Goal: Browse casually

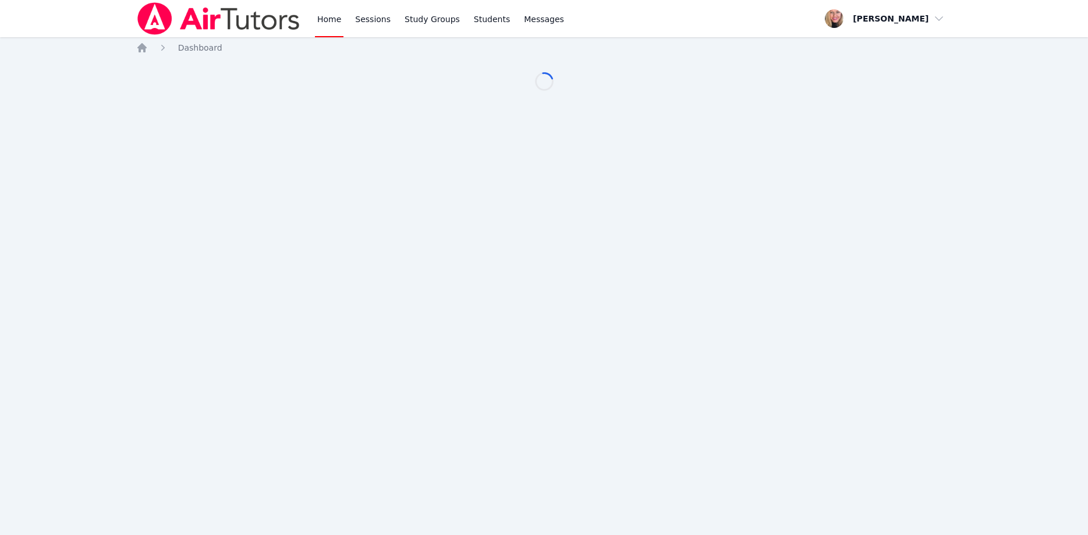
scroll to position [59, 0]
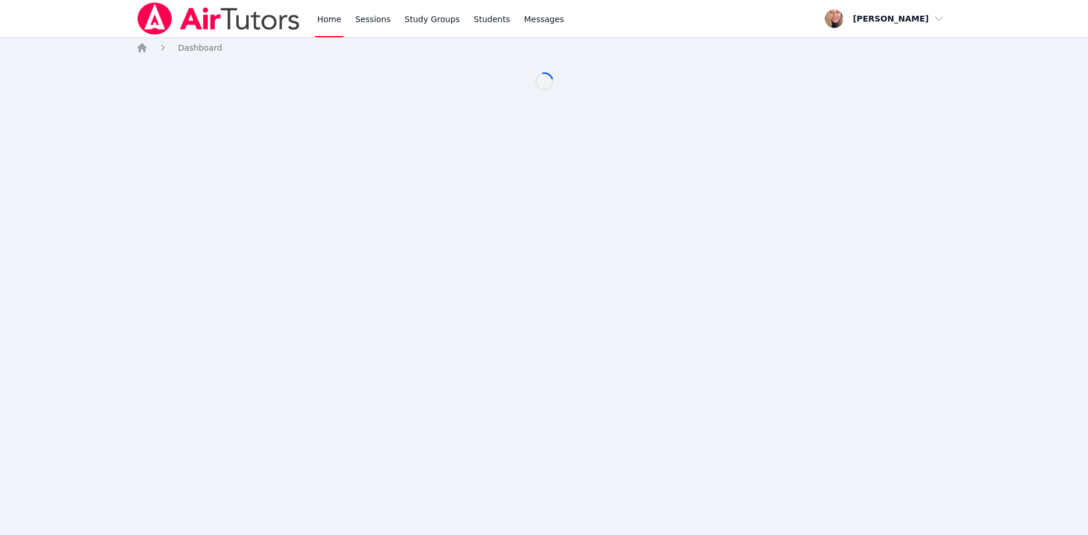
scroll to position [59, 0]
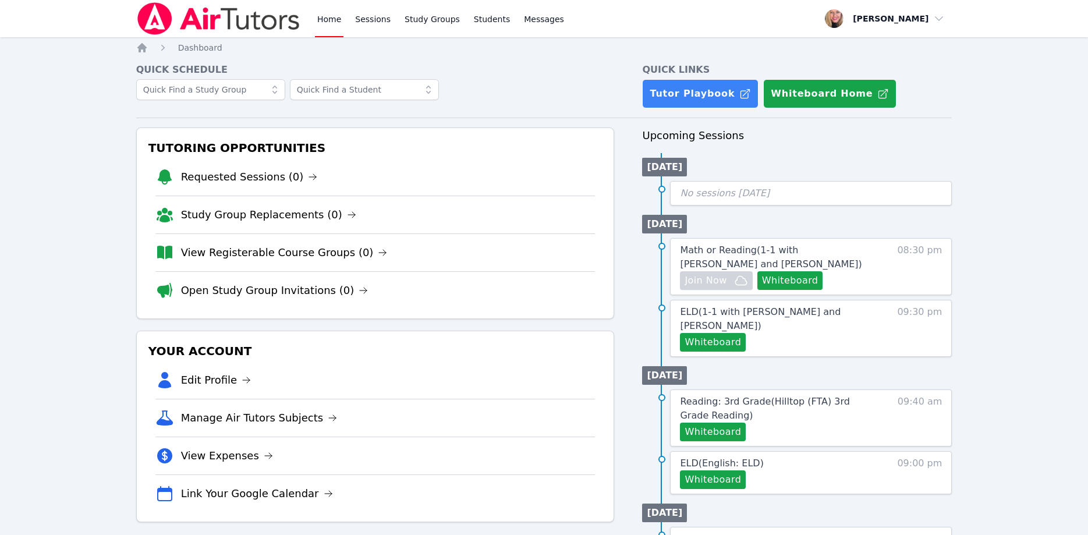
scroll to position [59, 0]
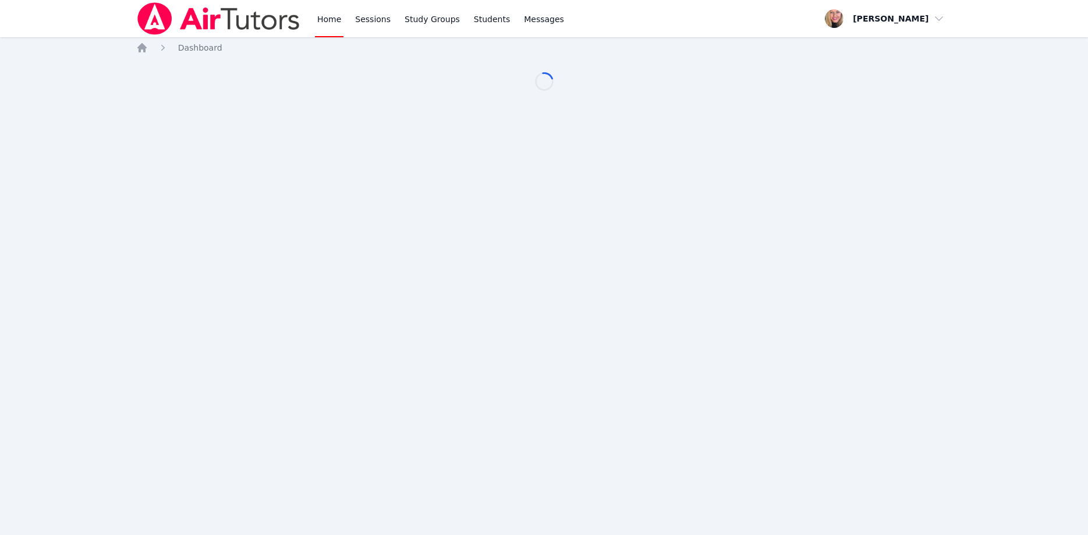
scroll to position [59, 0]
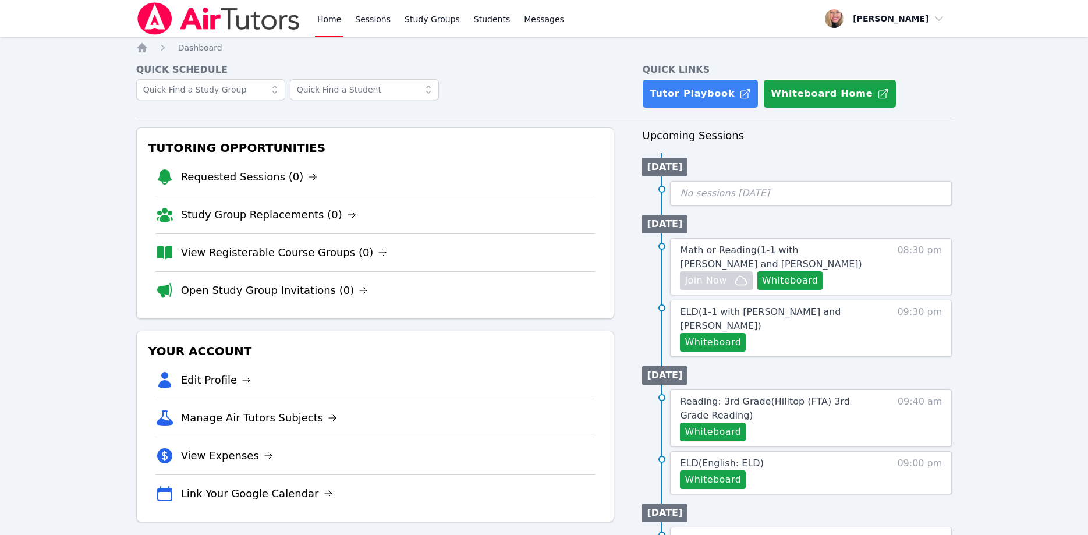
scroll to position [59, 0]
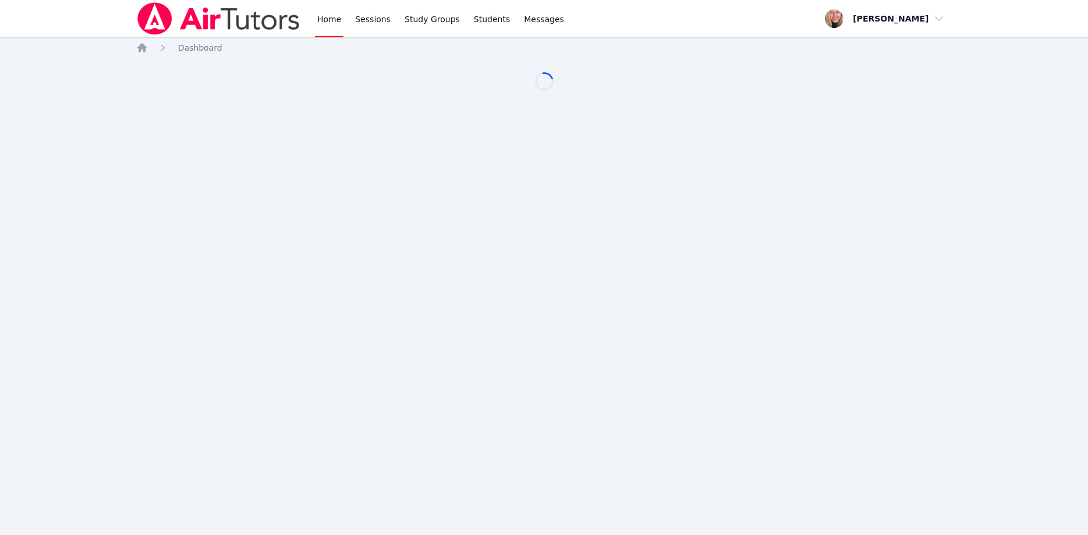
scroll to position [59, 0]
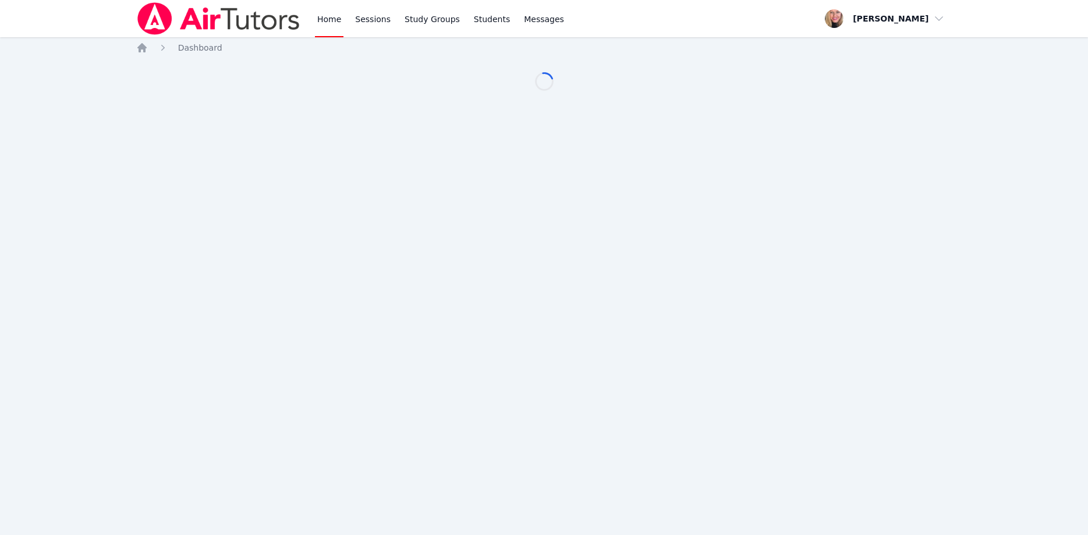
scroll to position [59, 0]
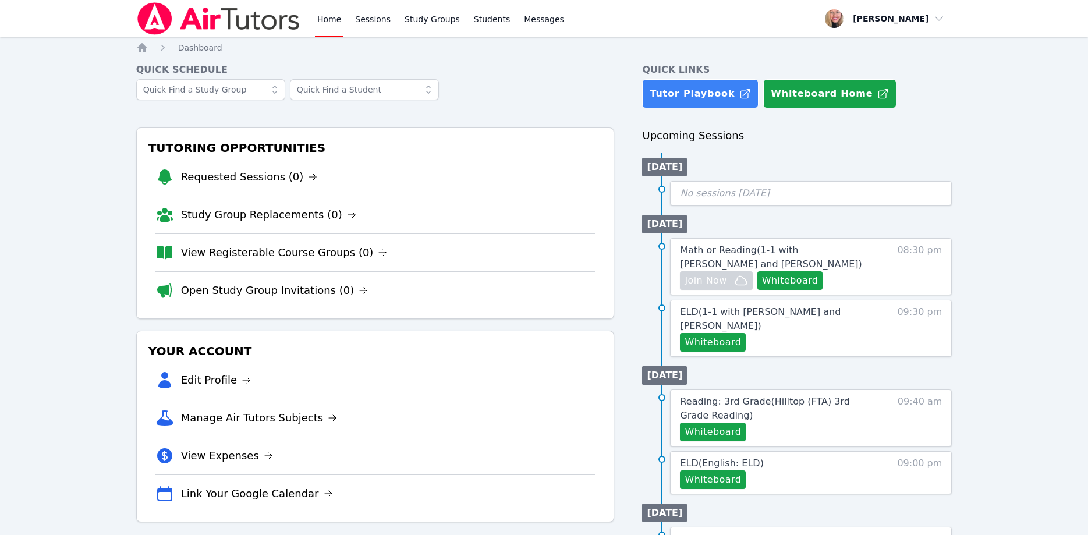
scroll to position [59, 0]
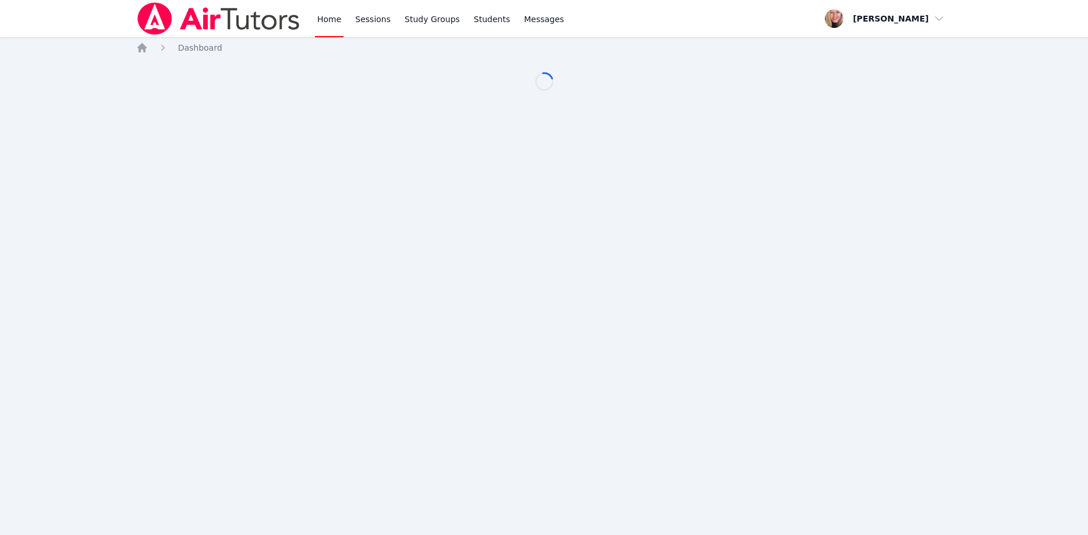
scroll to position [59, 0]
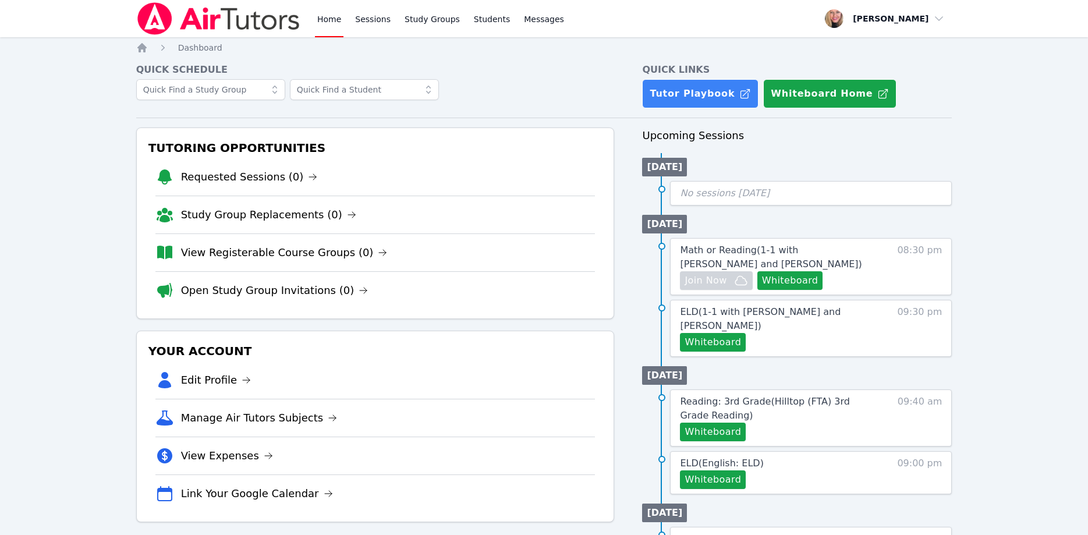
scroll to position [59, 0]
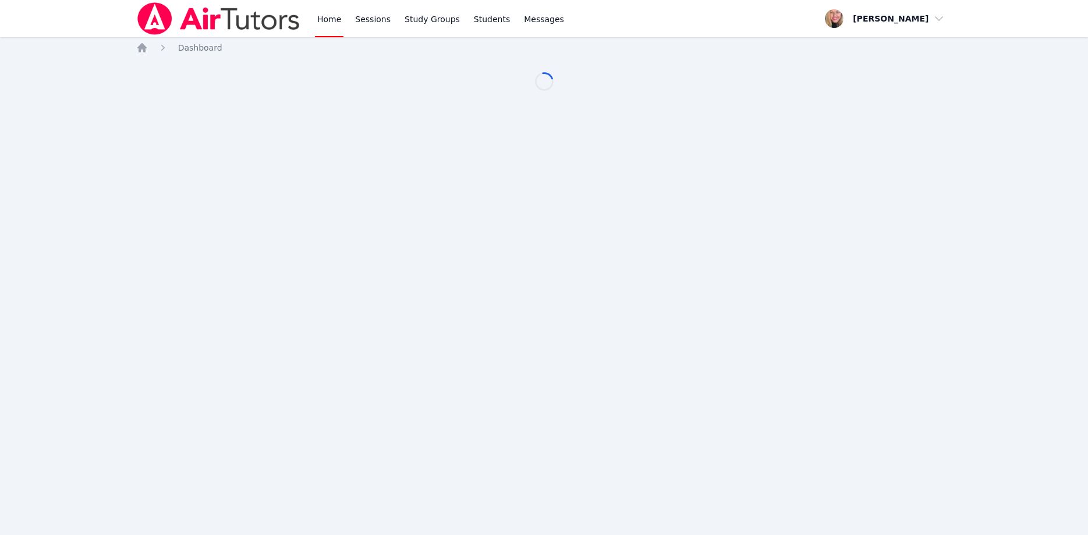
scroll to position [59, 0]
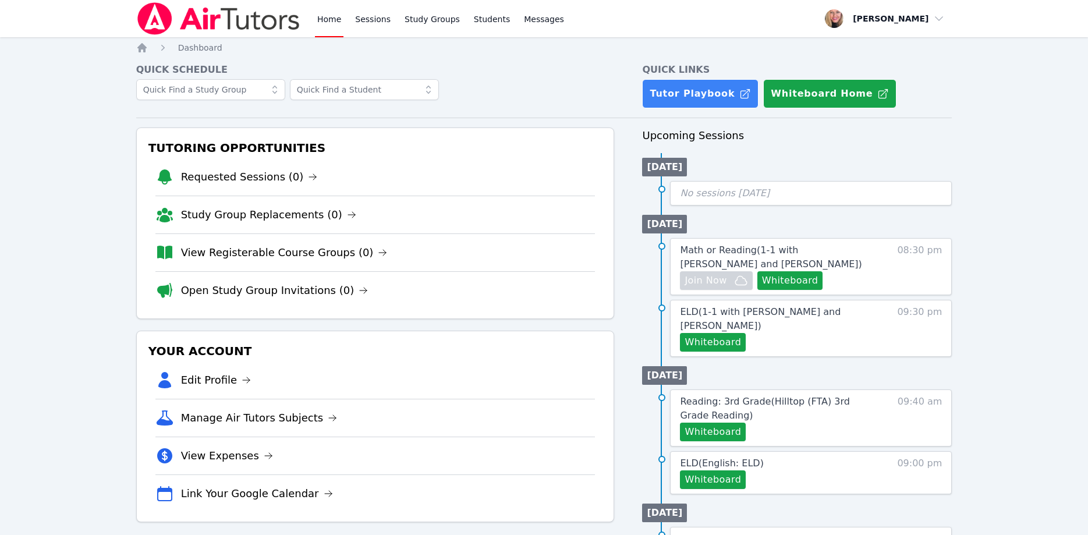
scroll to position [59, 0]
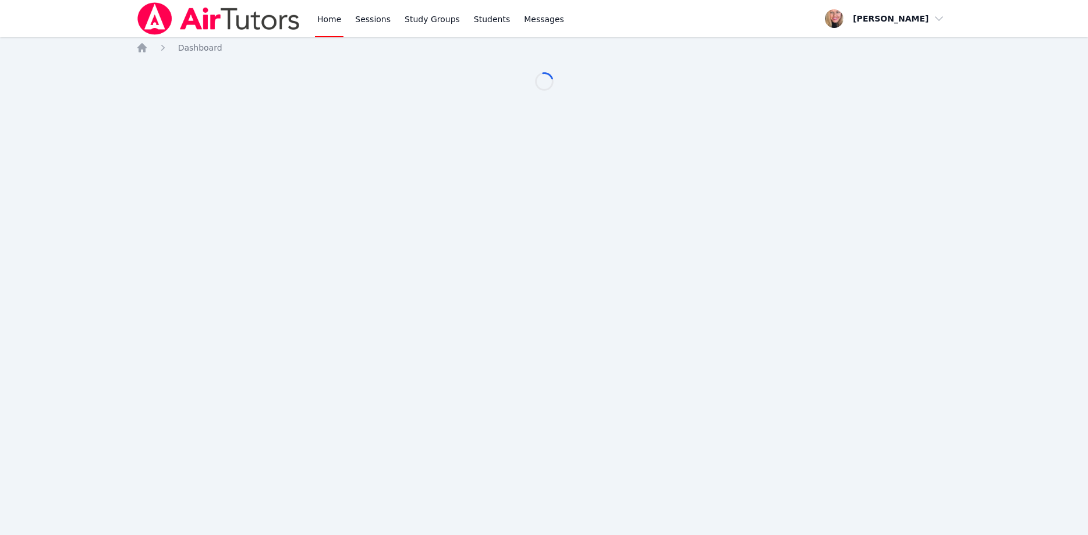
scroll to position [59, 0]
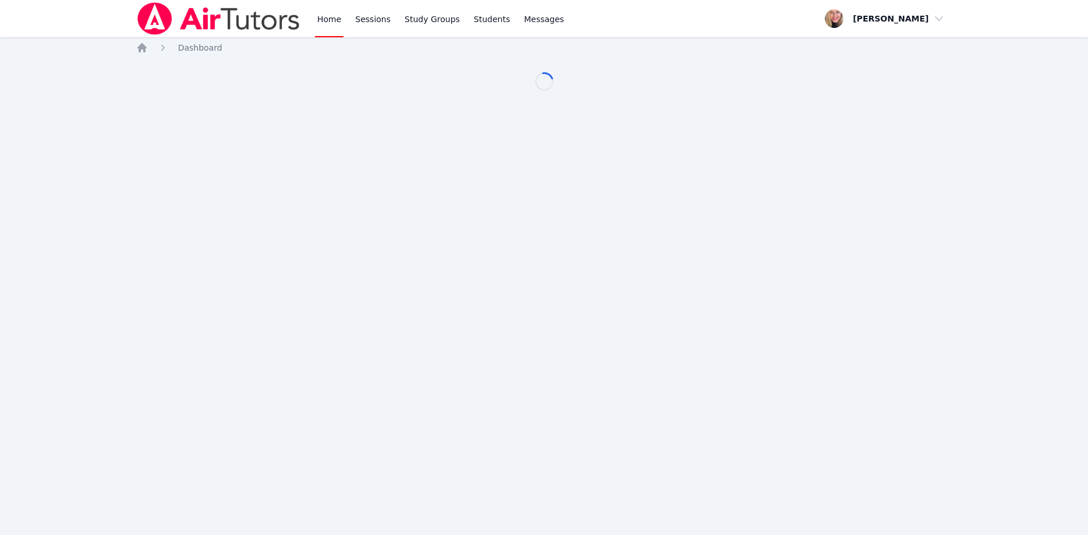
scroll to position [59, 0]
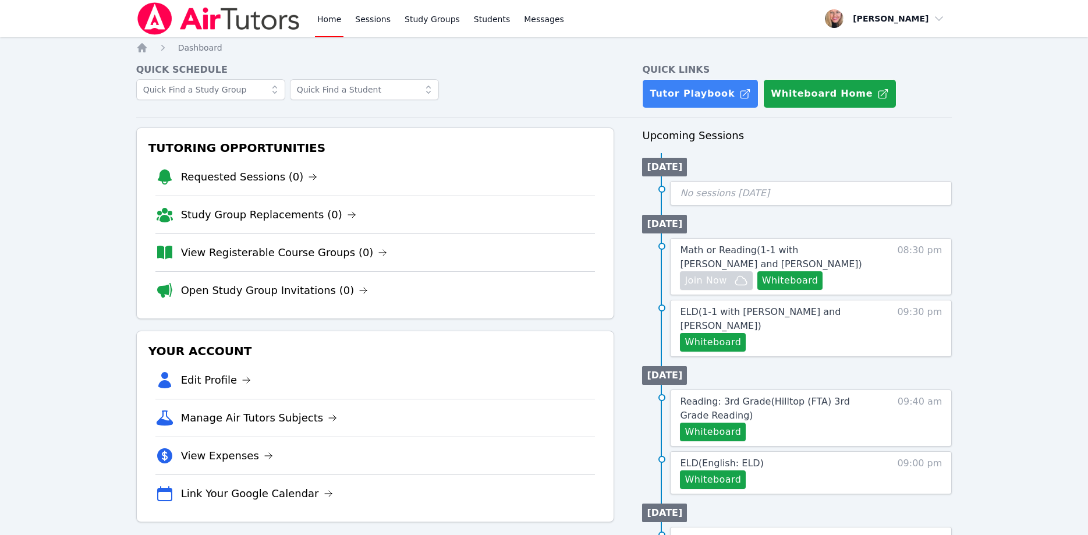
scroll to position [59, 0]
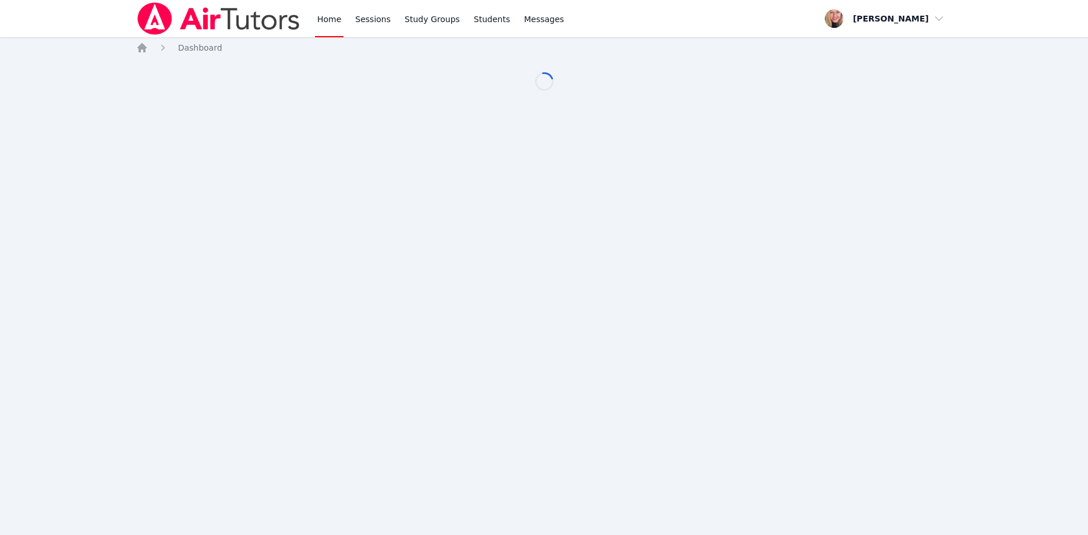
scroll to position [59, 0]
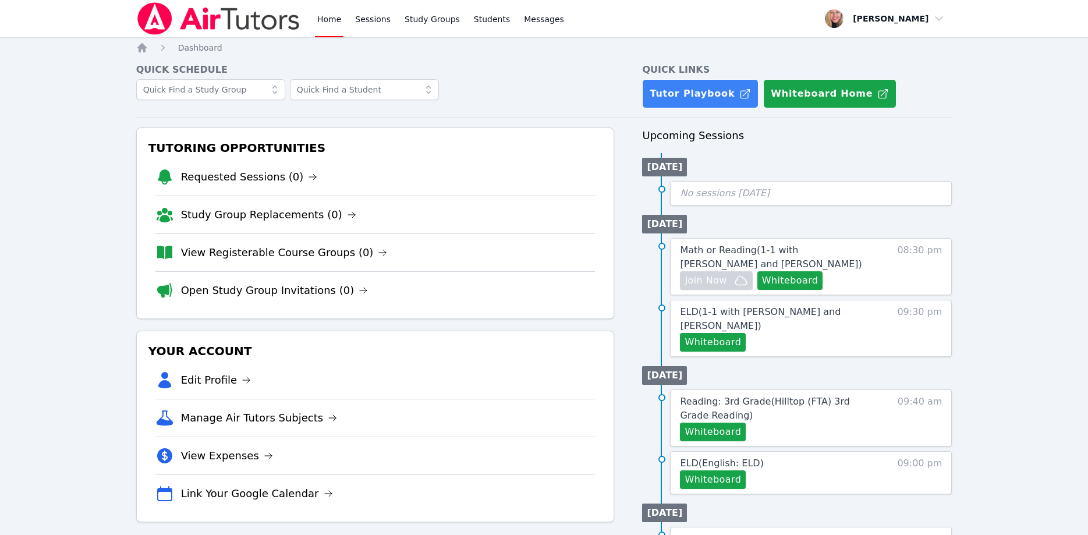
scroll to position [59, 0]
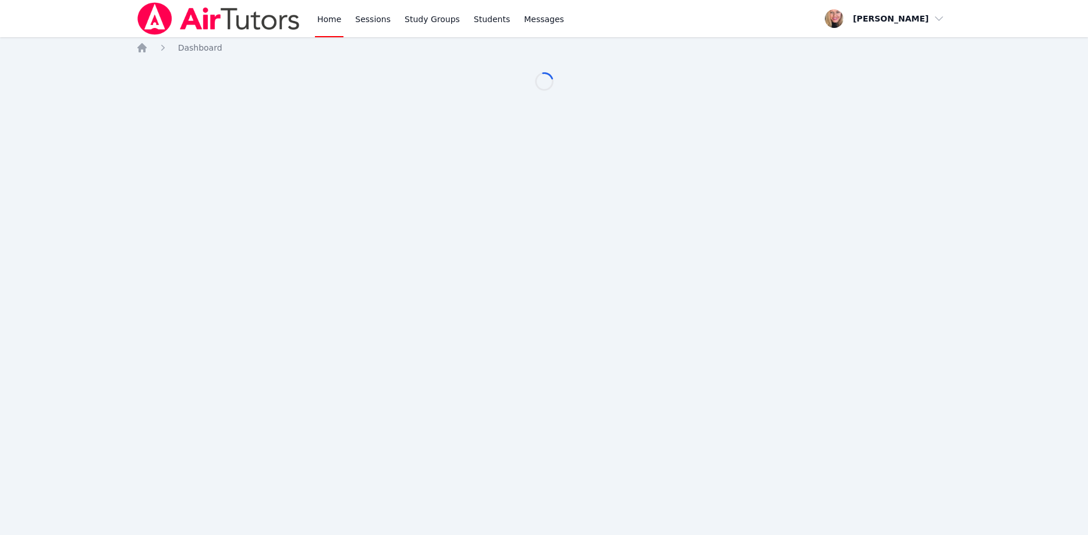
scroll to position [59, 0]
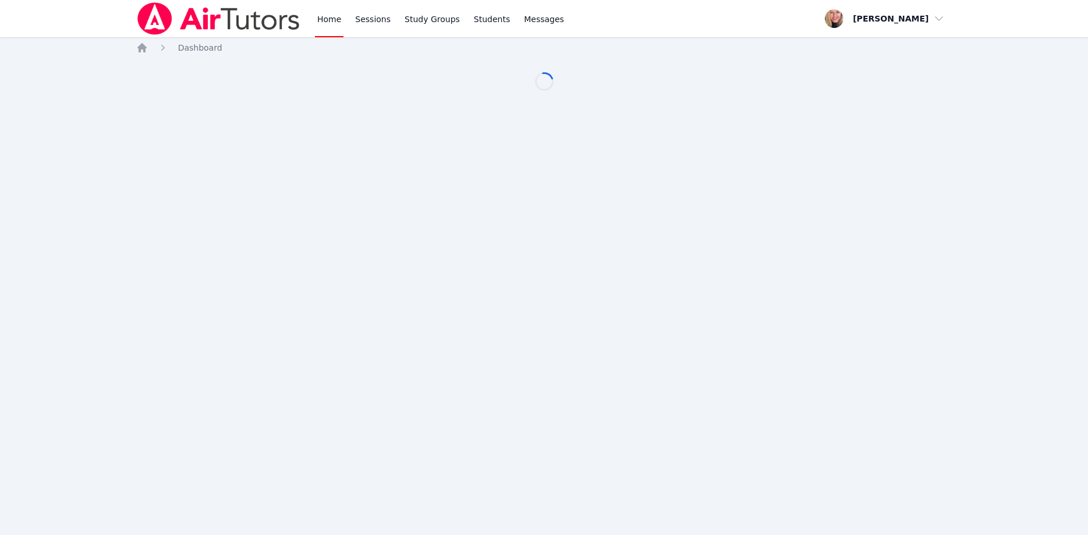
scroll to position [59, 0]
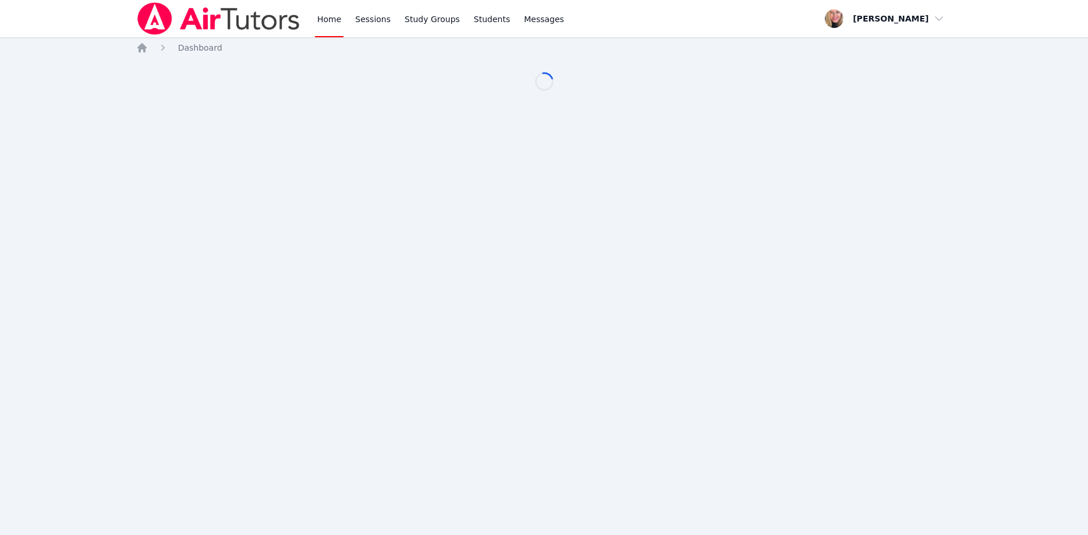
scroll to position [59, 0]
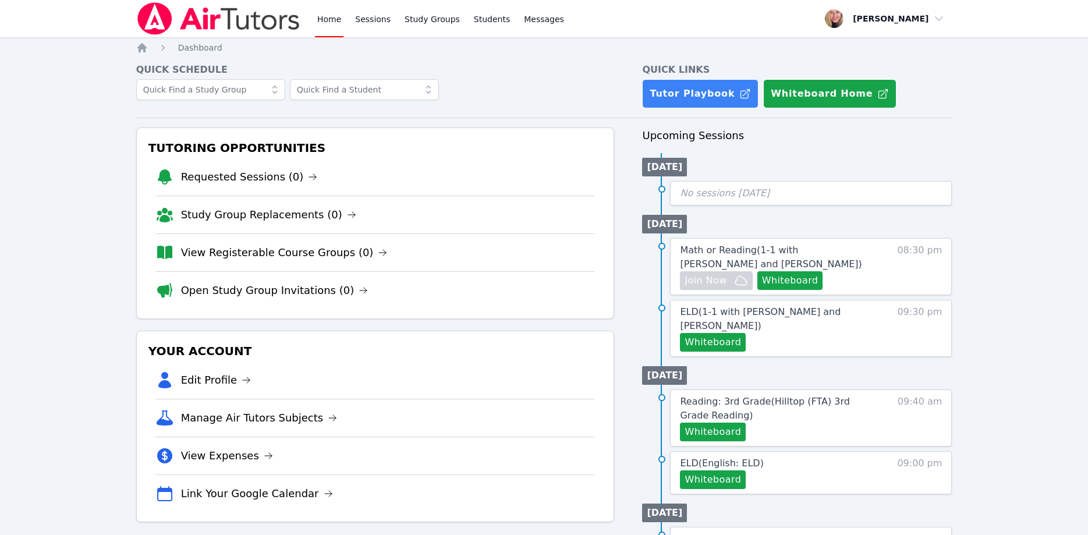
scroll to position [59, 0]
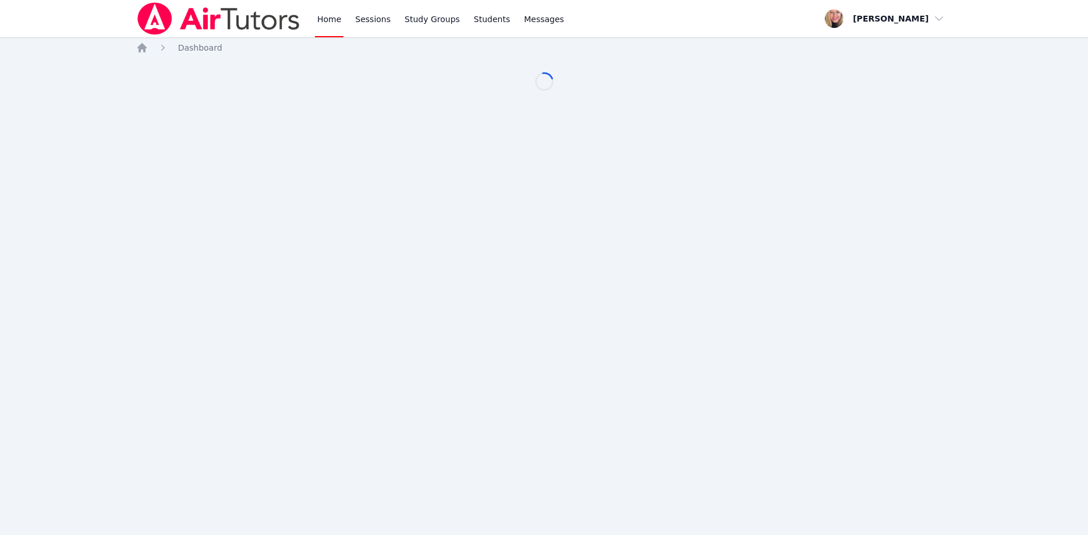
scroll to position [59, 0]
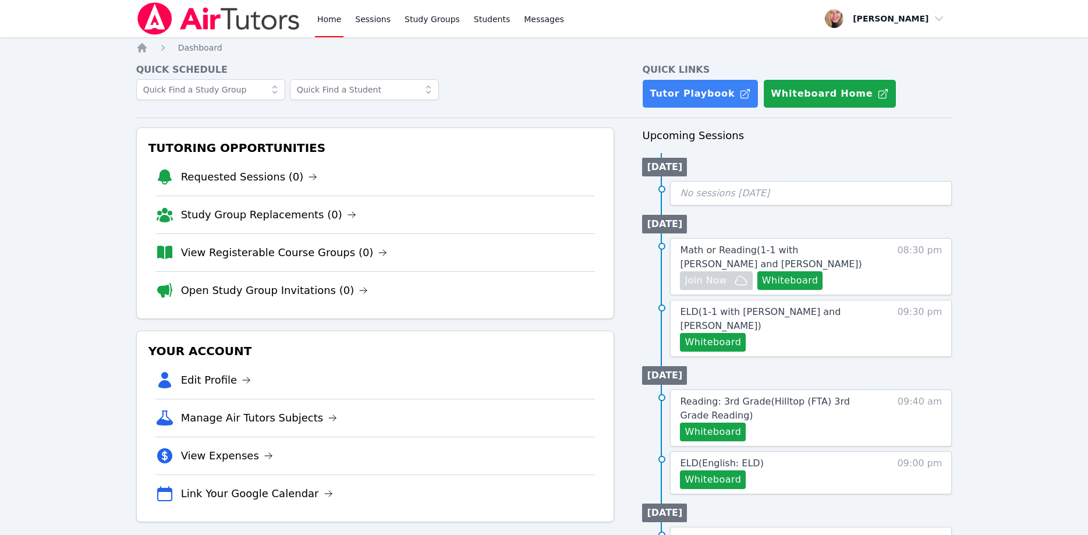
scroll to position [59, 0]
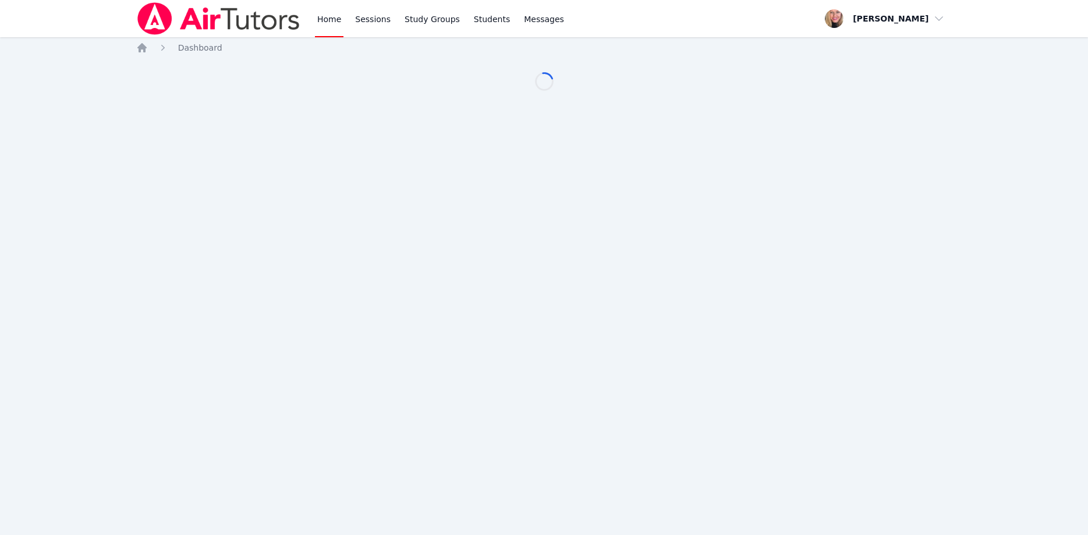
scroll to position [59, 0]
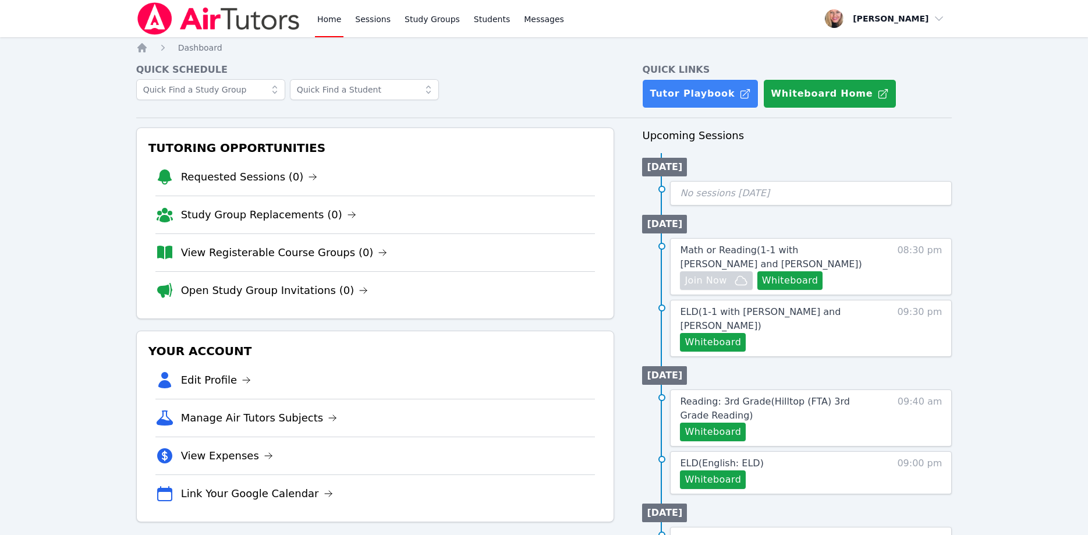
scroll to position [59, 0]
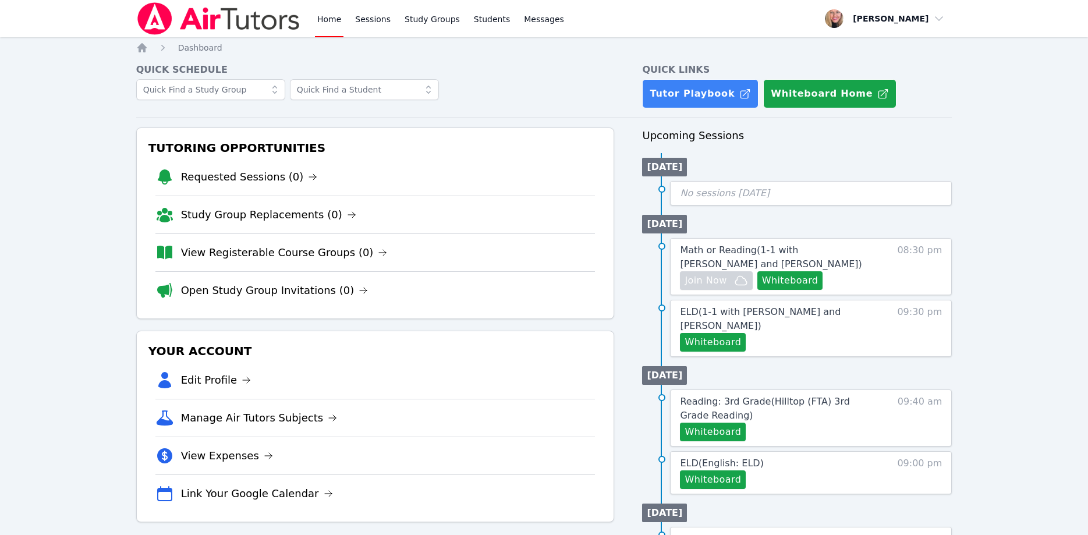
scroll to position [59, 0]
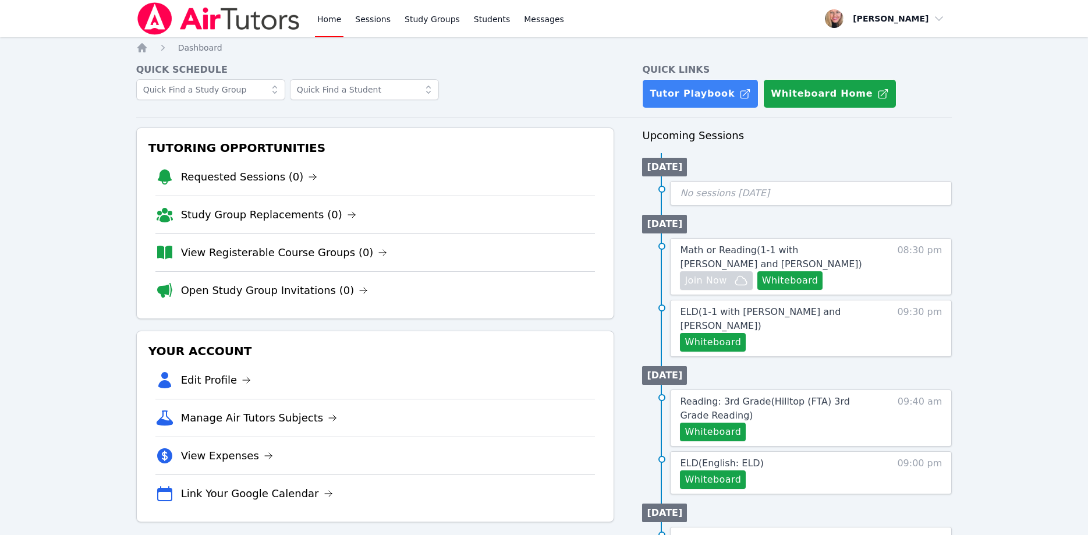
scroll to position [59, 0]
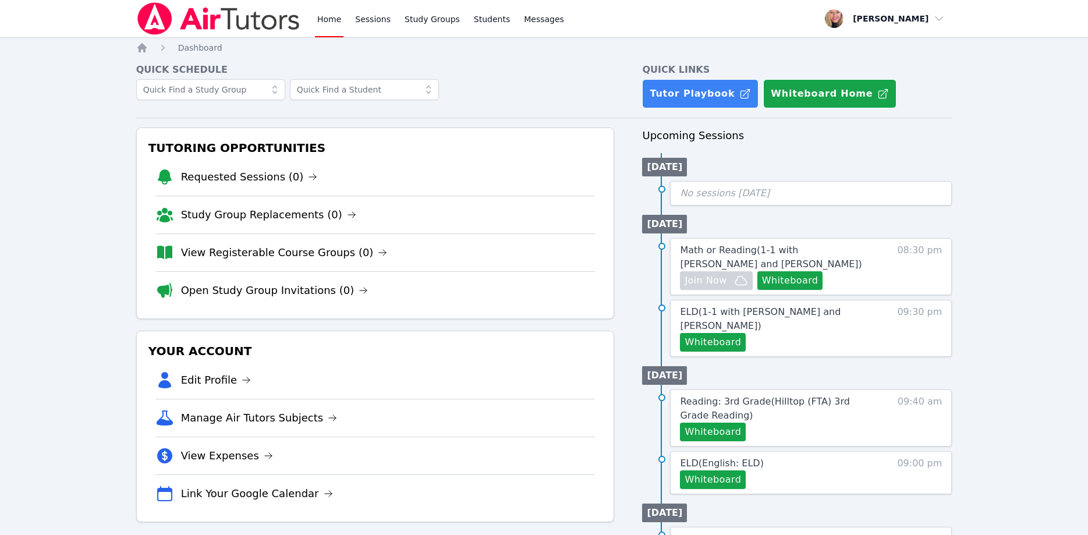
scroll to position [59, 0]
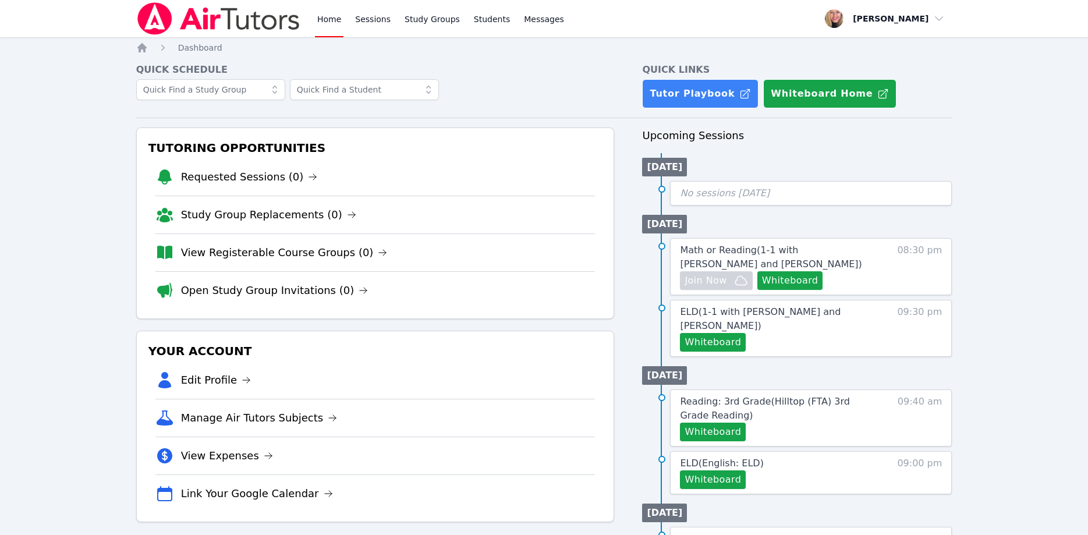
scroll to position [59, 0]
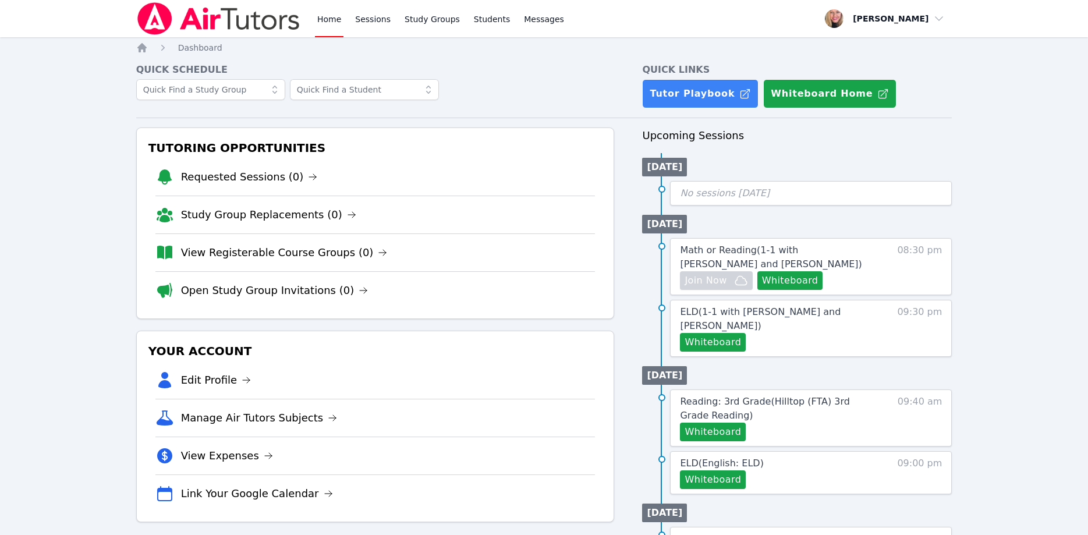
scroll to position [59, 0]
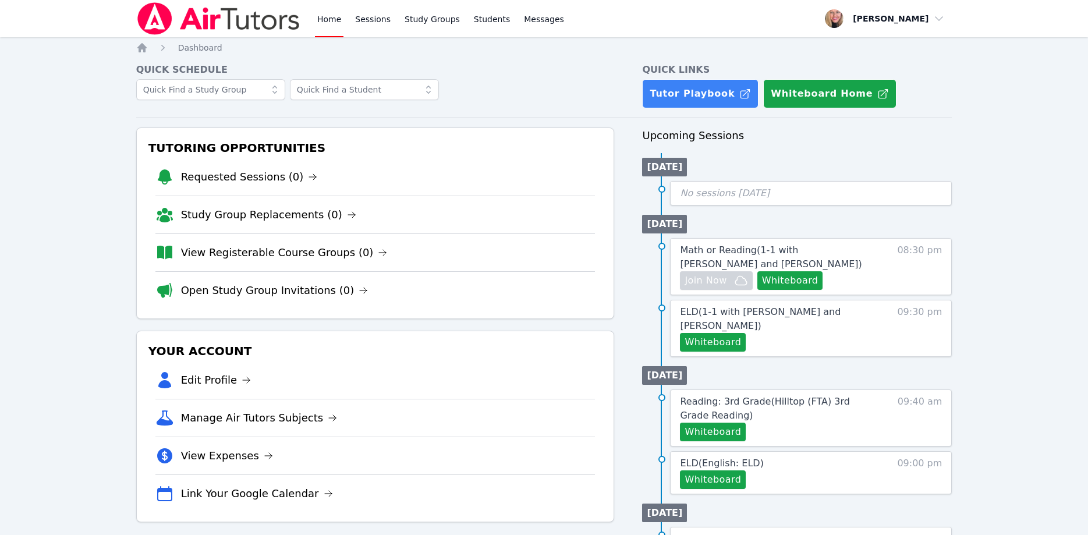
scroll to position [59, 0]
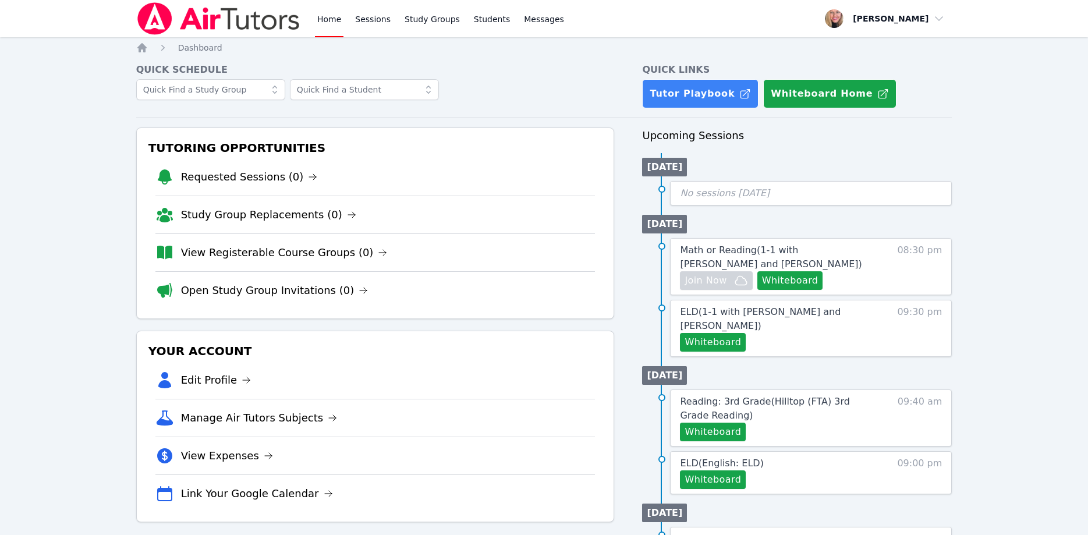
scroll to position [59, 0]
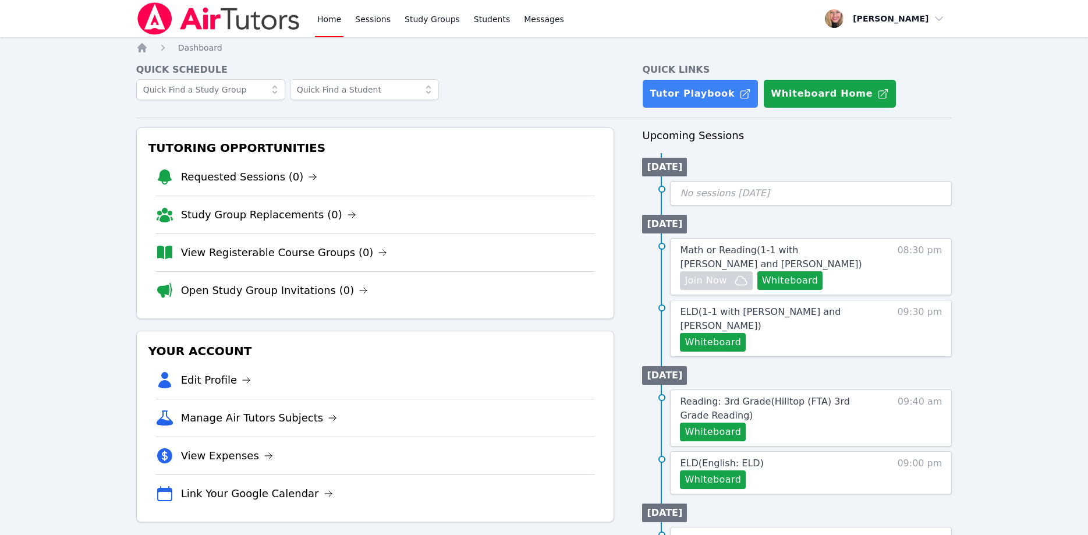
scroll to position [59, 0]
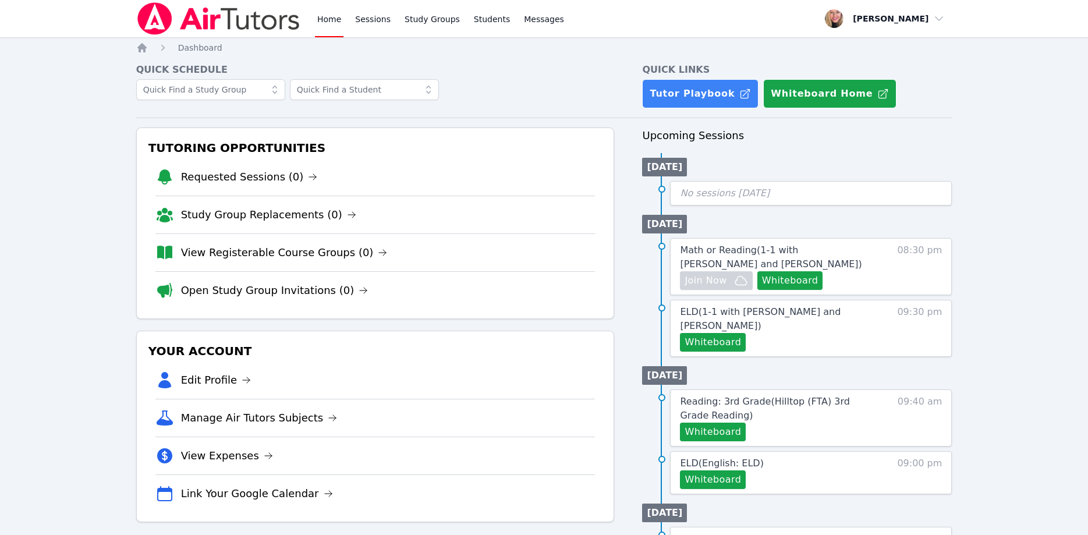
scroll to position [59, 0]
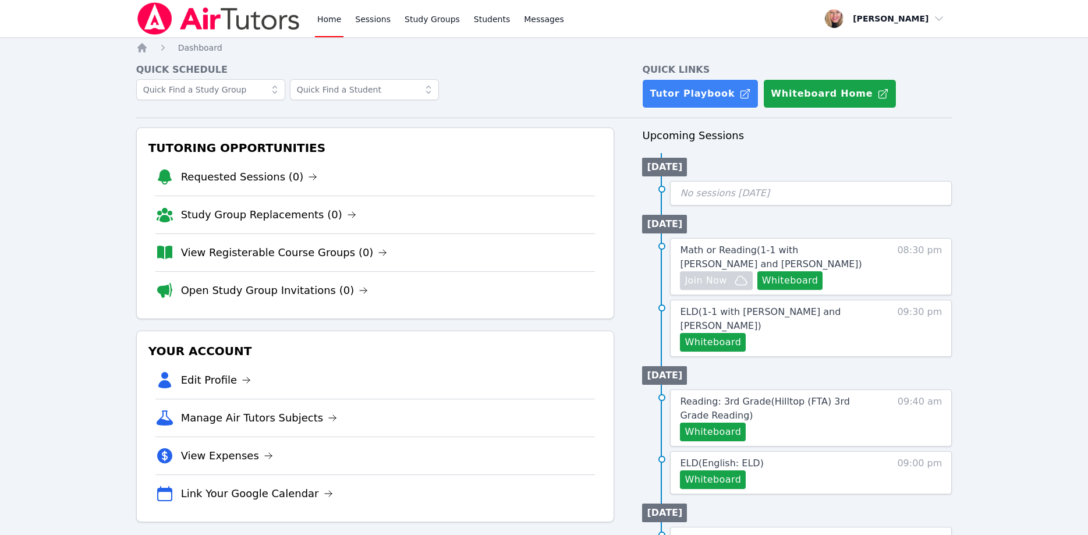
scroll to position [59, 0]
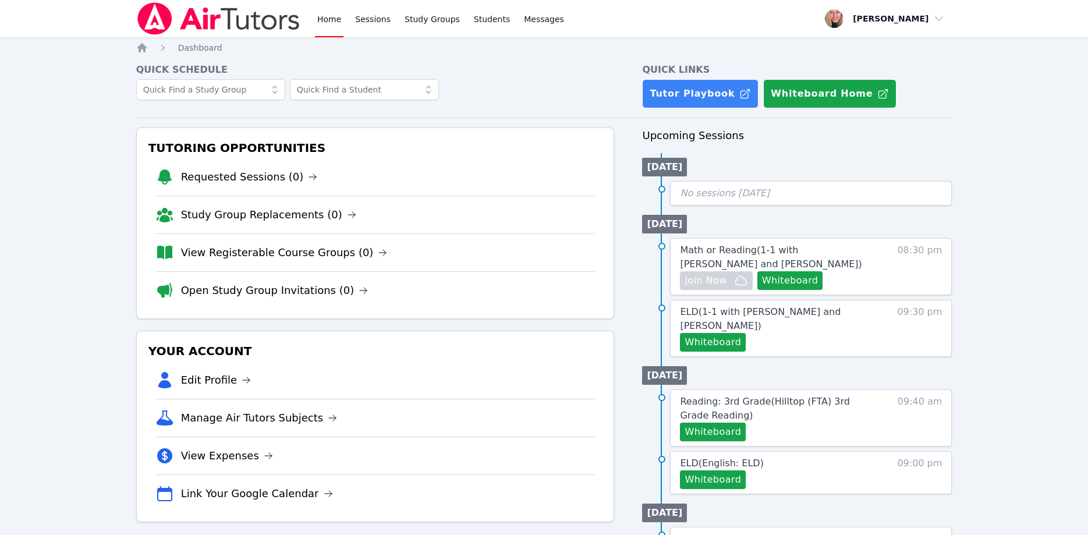
scroll to position [59, 0]
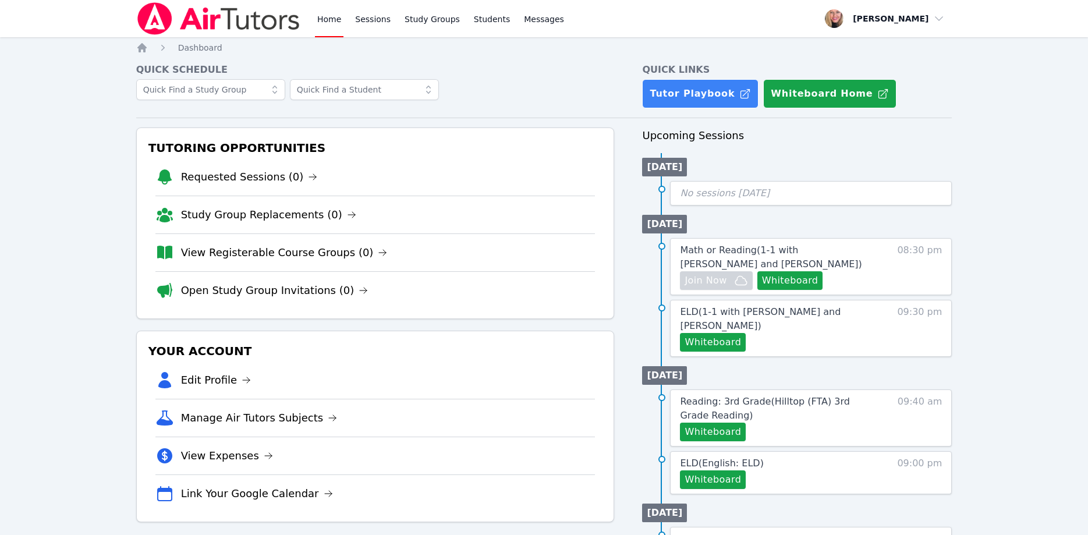
scroll to position [59, 0]
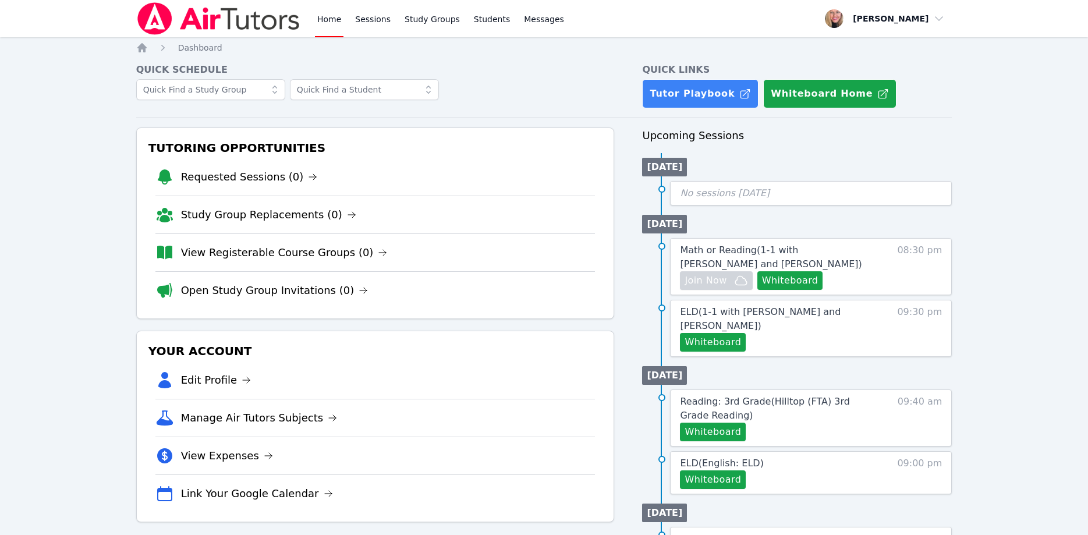
scroll to position [59, 0]
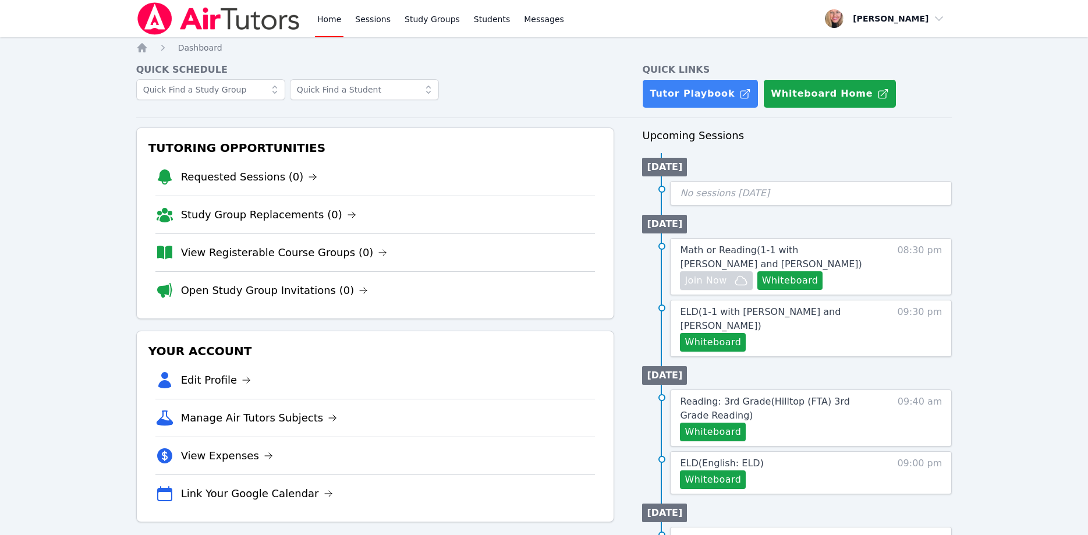
scroll to position [59, 0]
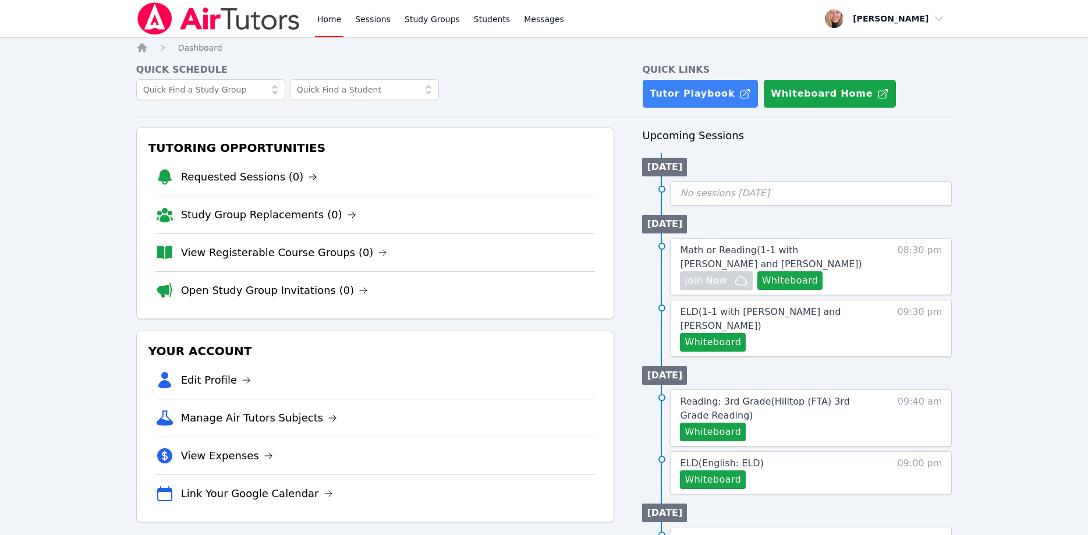
scroll to position [59, 0]
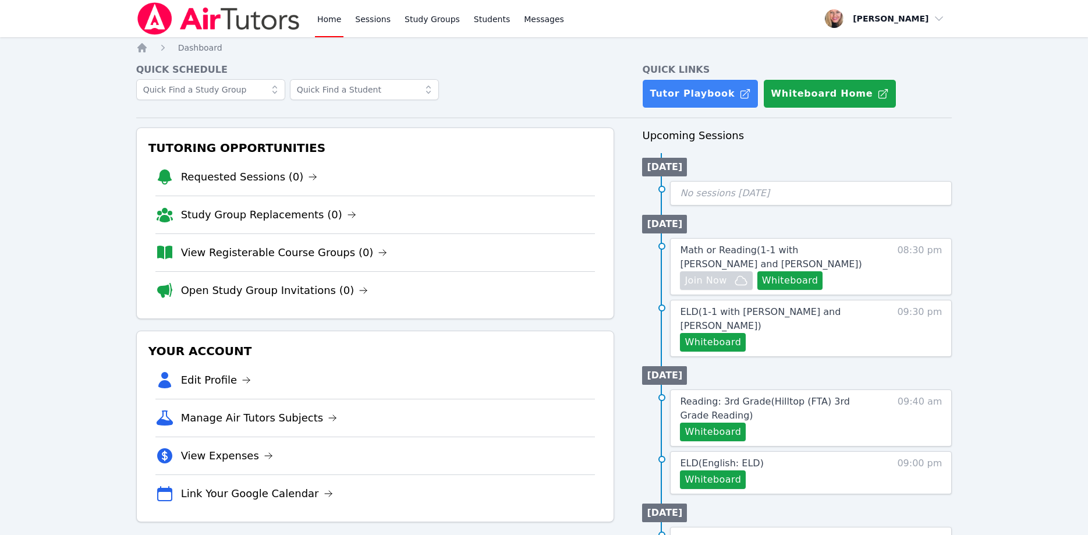
scroll to position [59, 0]
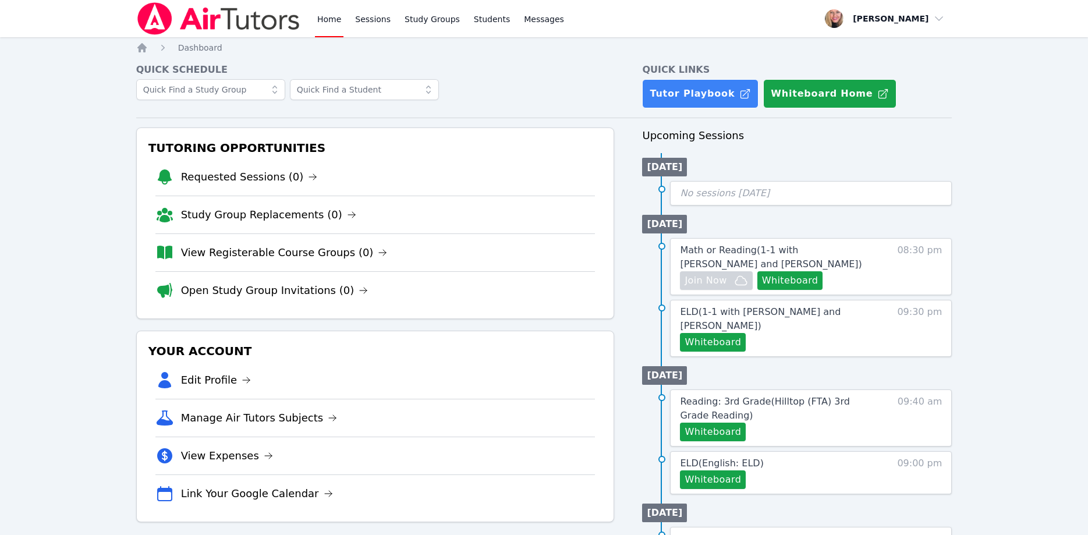
scroll to position [59, 0]
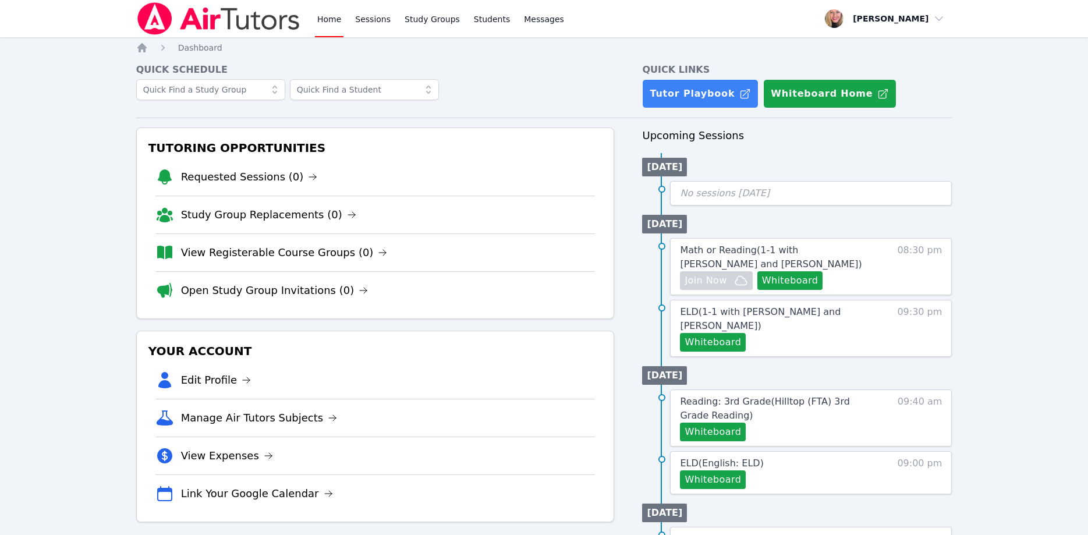
scroll to position [59, 0]
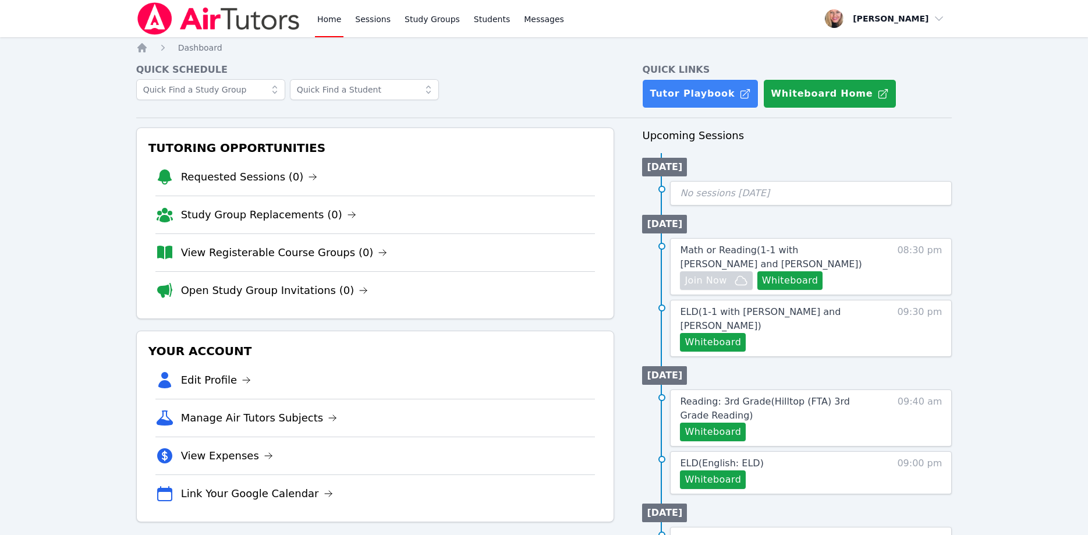
scroll to position [59, 0]
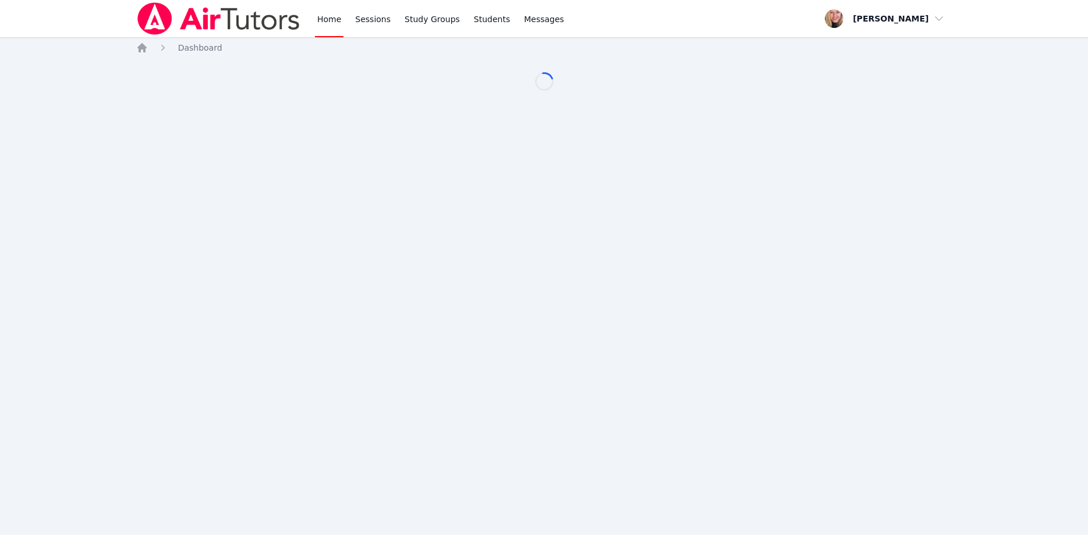
scroll to position [59, 0]
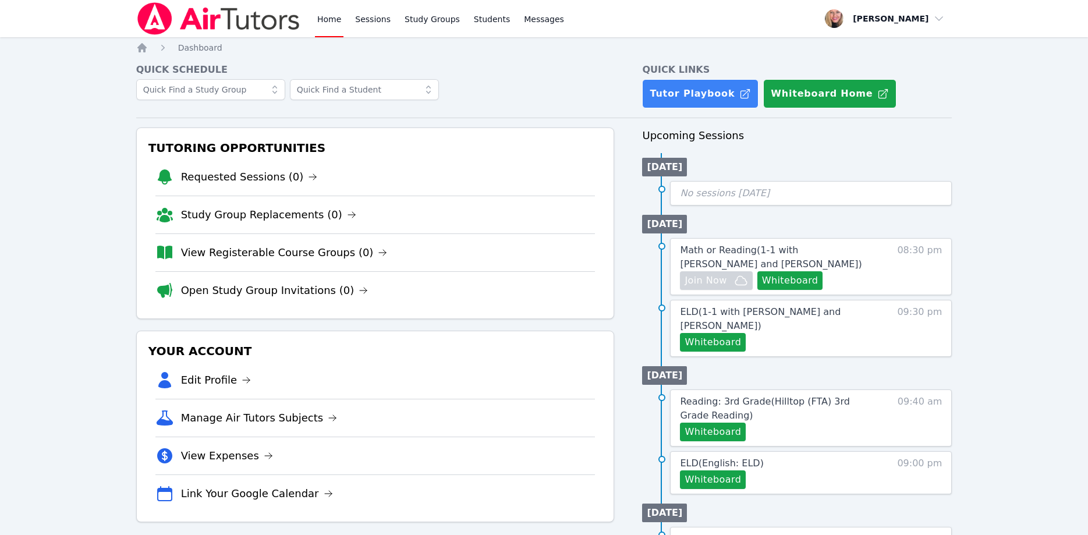
scroll to position [59, 0]
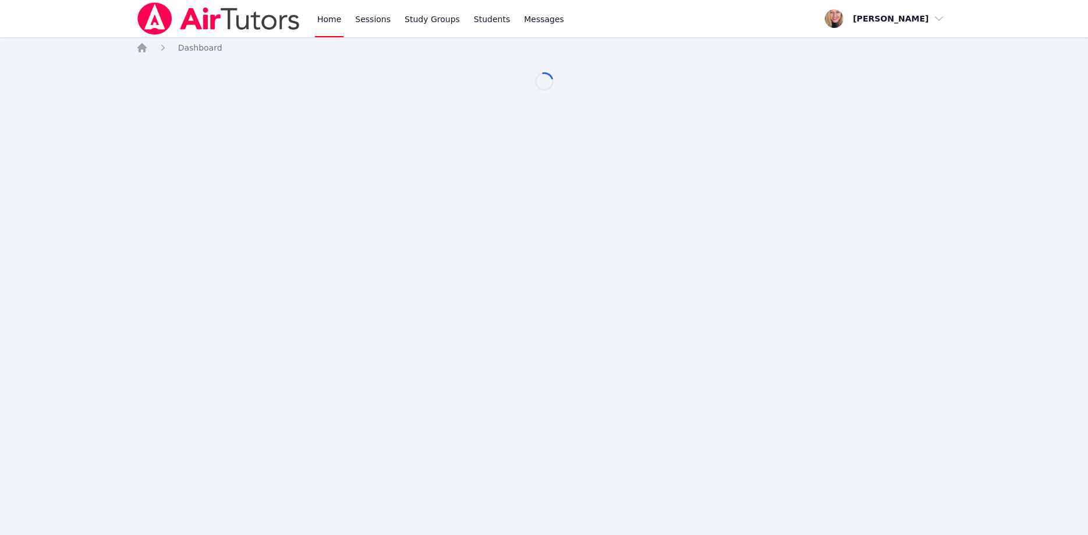
scroll to position [59, 0]
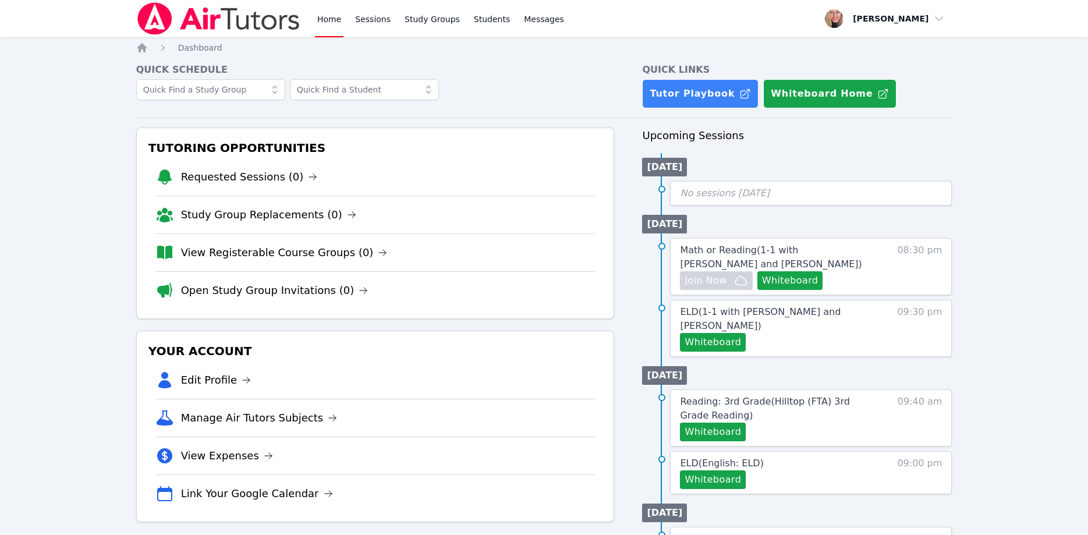
scroll to position [59, 0]
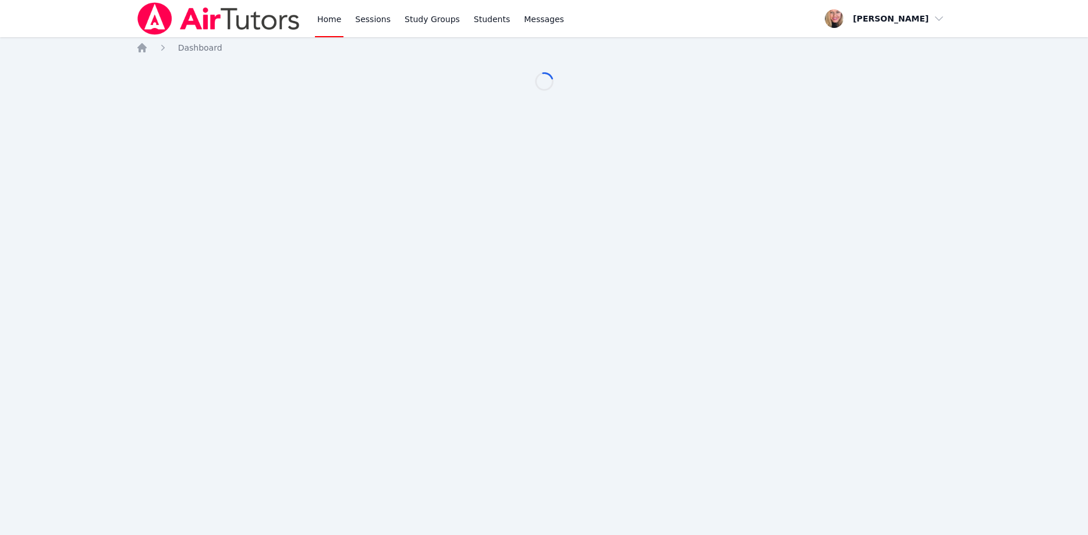
scroll to position [59, 0]
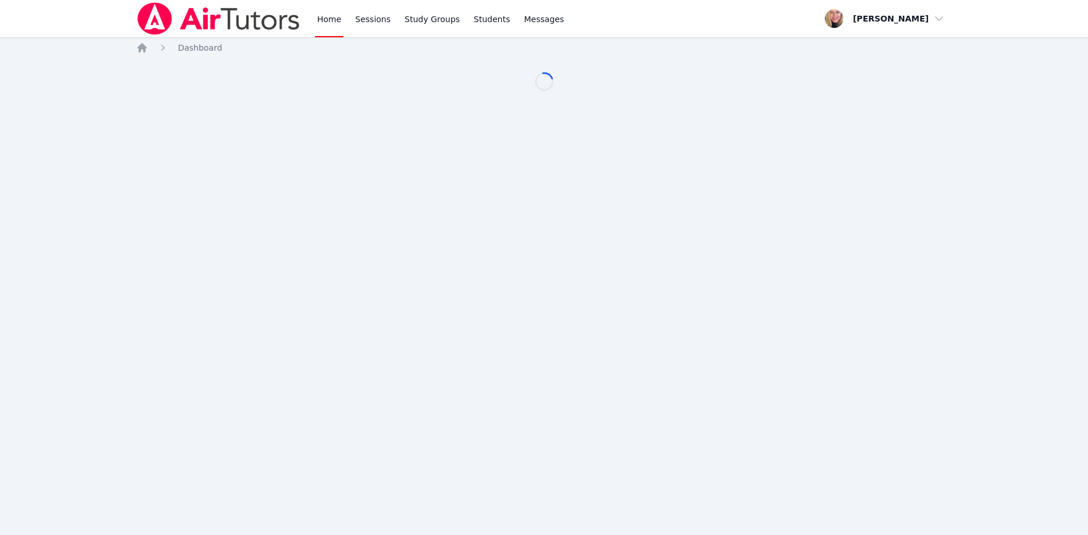
scroll to position [59, 0]
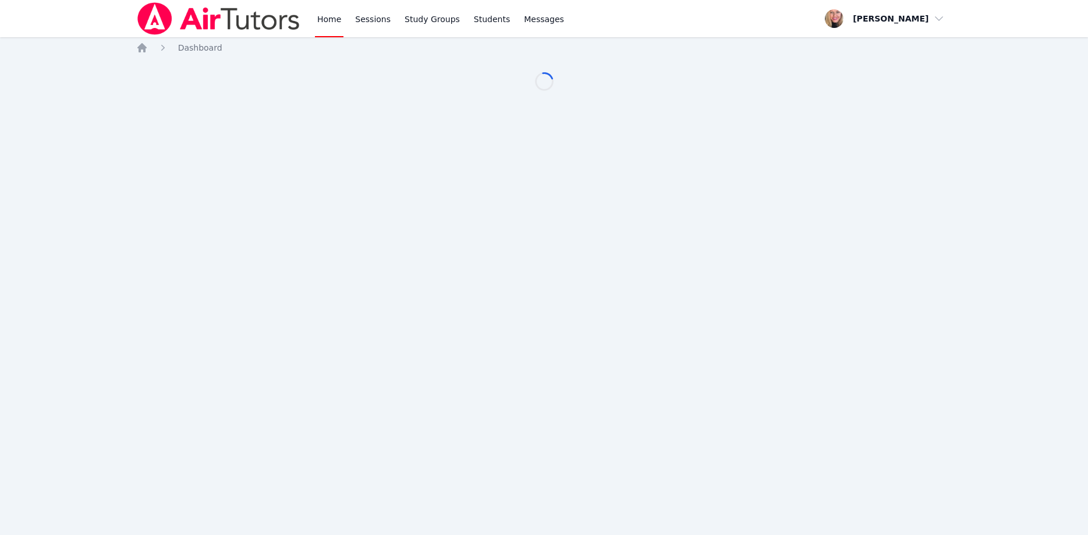
scroll to position [59, 0]
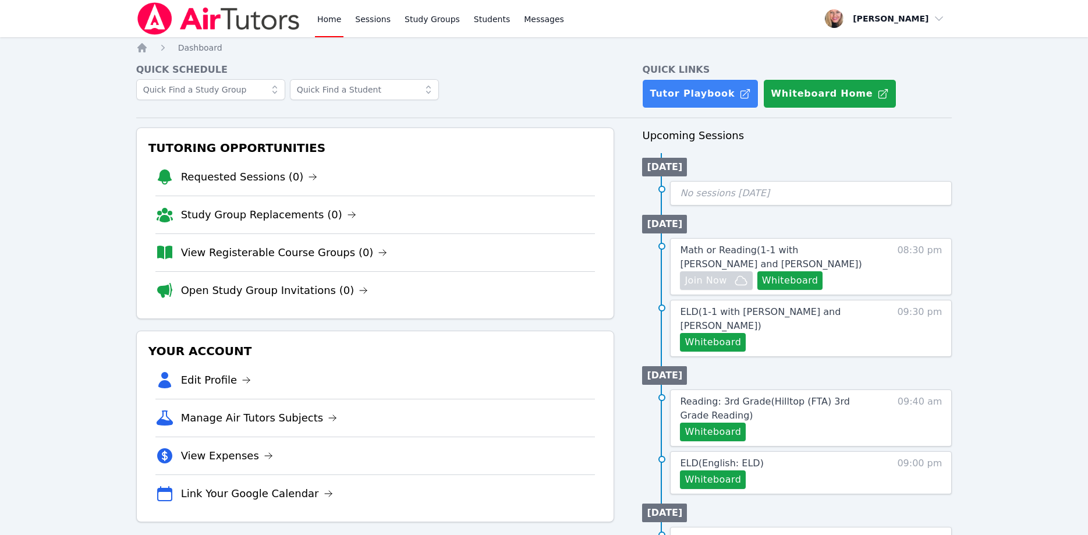
scroll to position [59, 0]
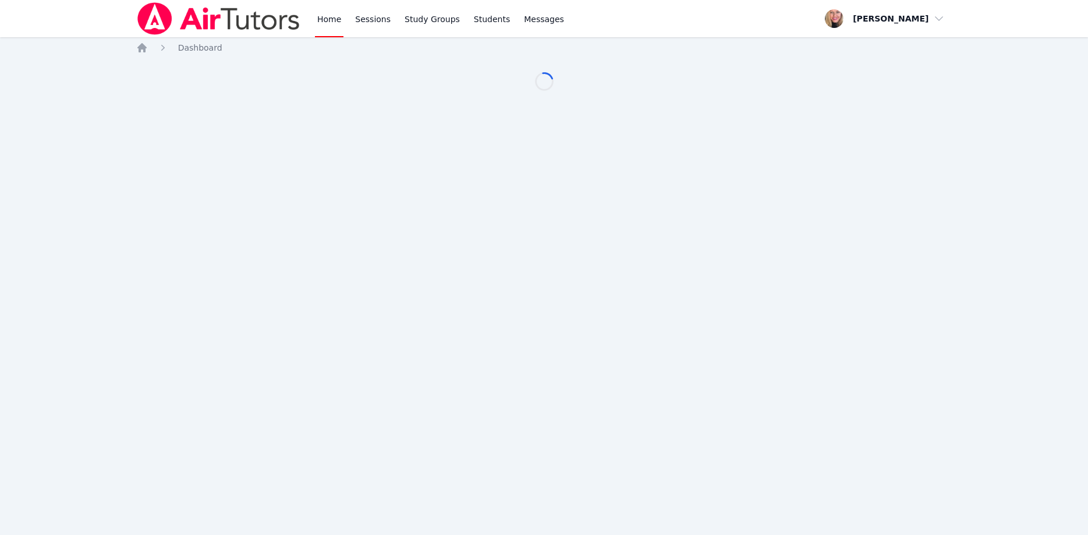
scroll to position [59, 0]
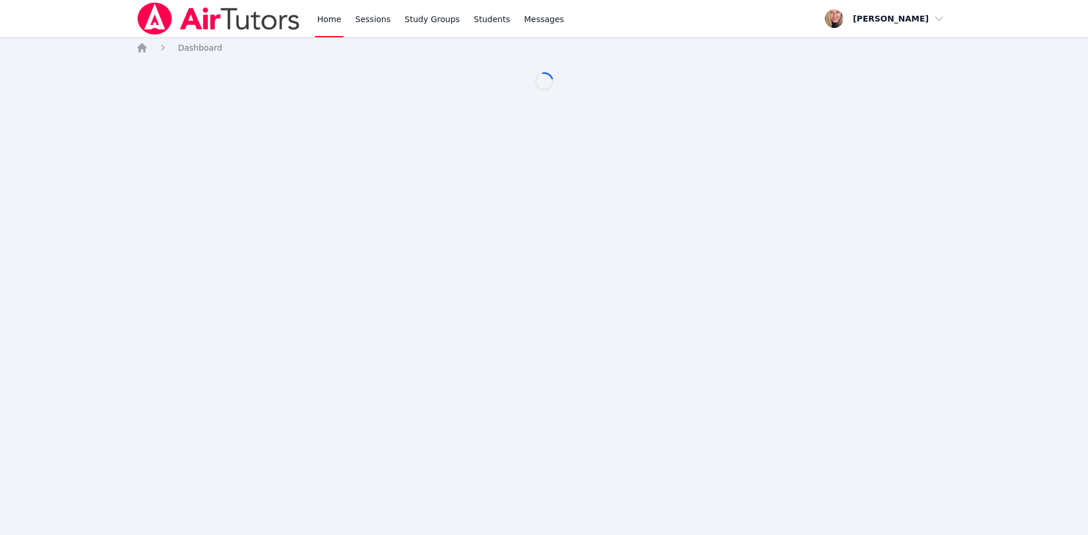
scroll to position [59, 0]
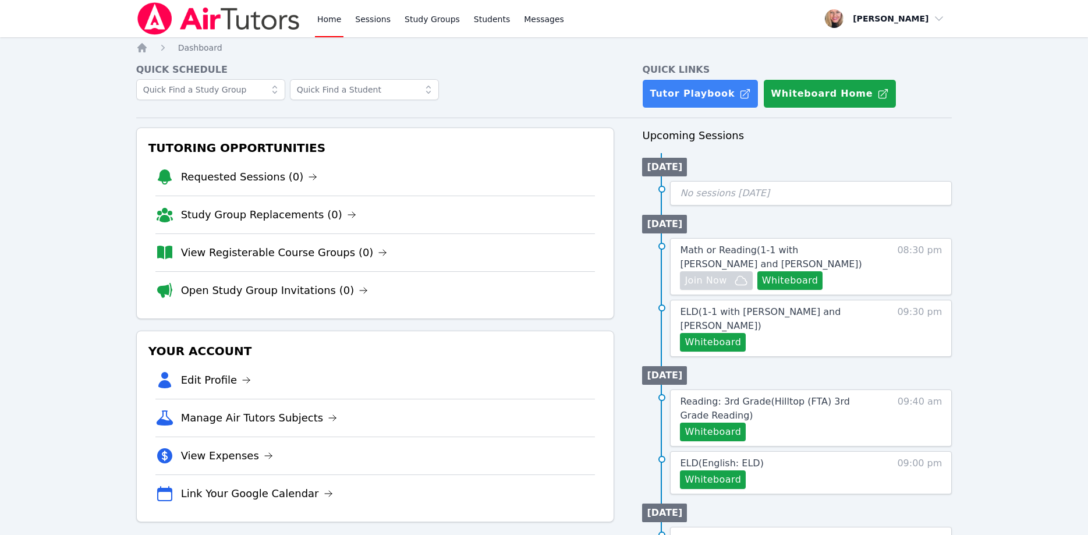
scroll to position [59, 0]
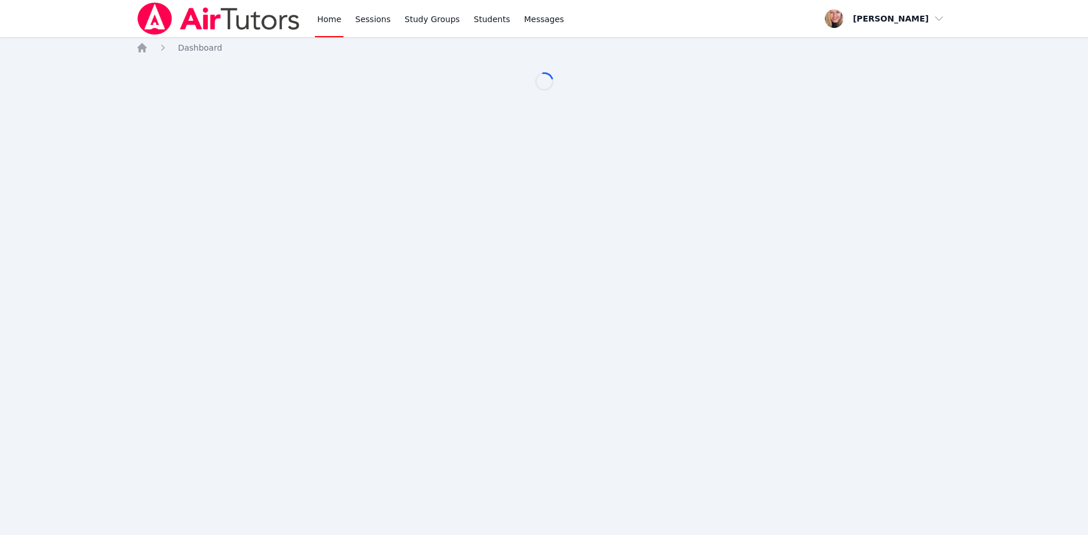
scroll to position [59, 0]
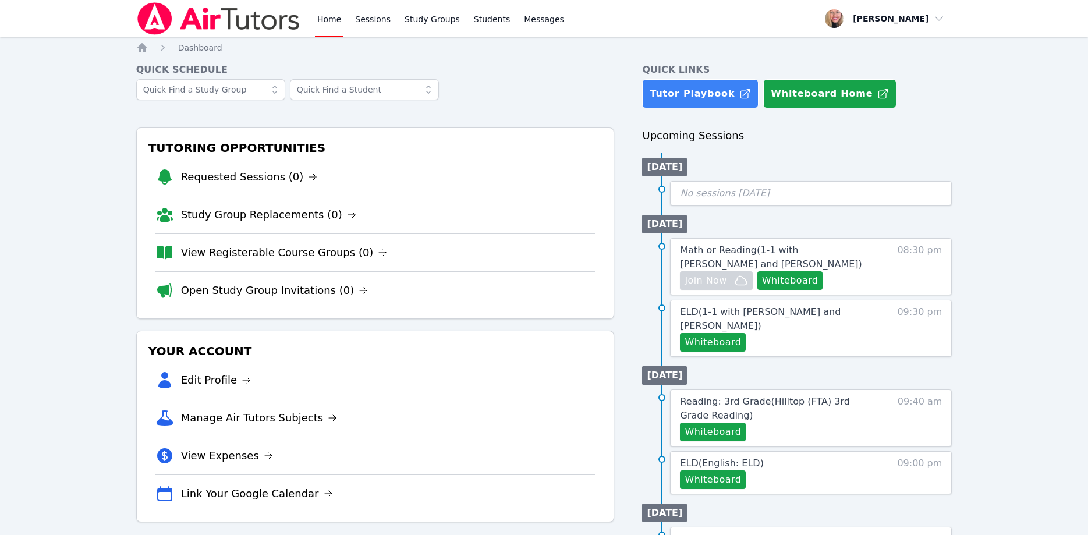
scroll to position [59, 0]
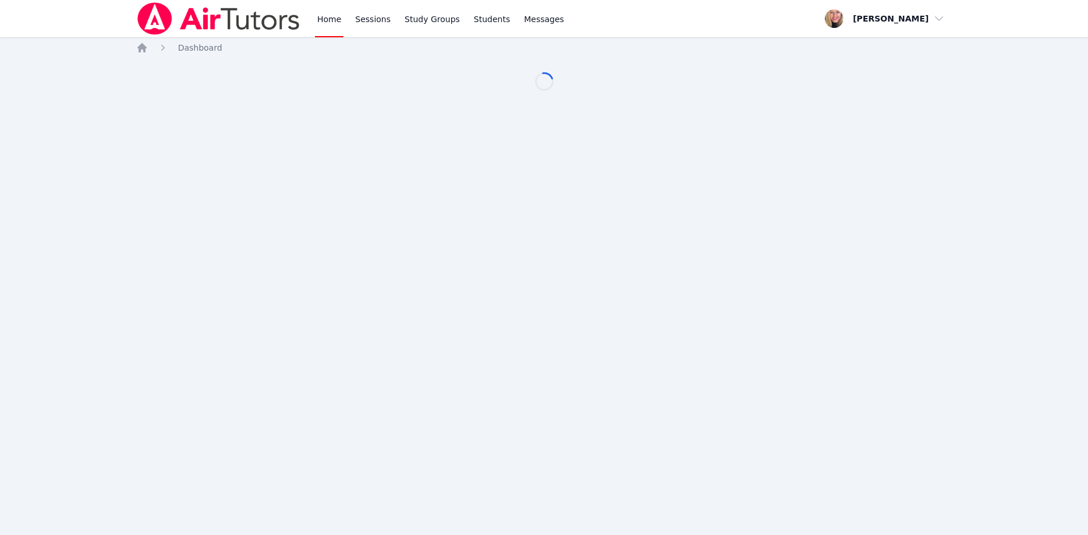
scroll to position [59, 0]
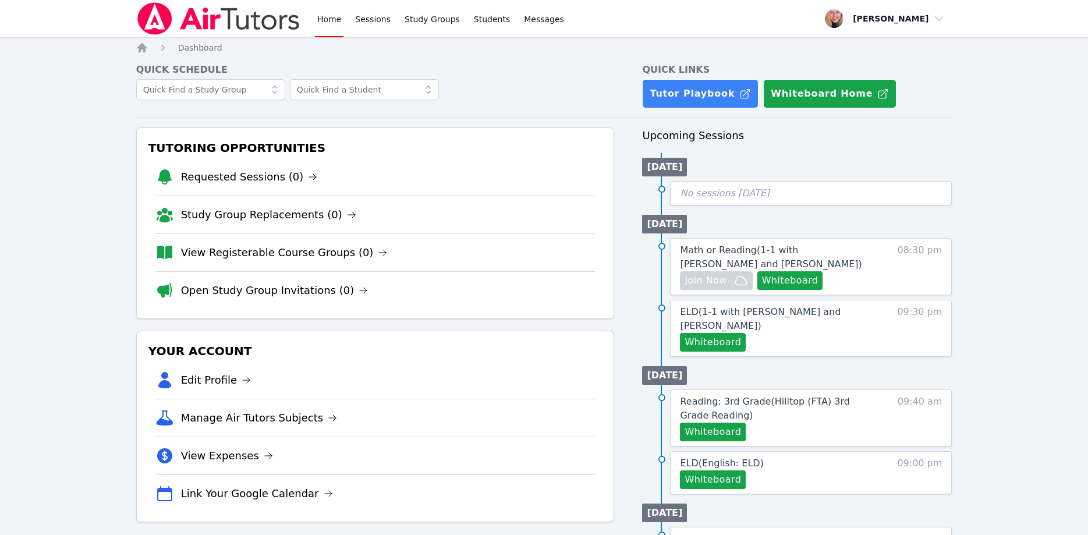
scroll to position [59, 0]
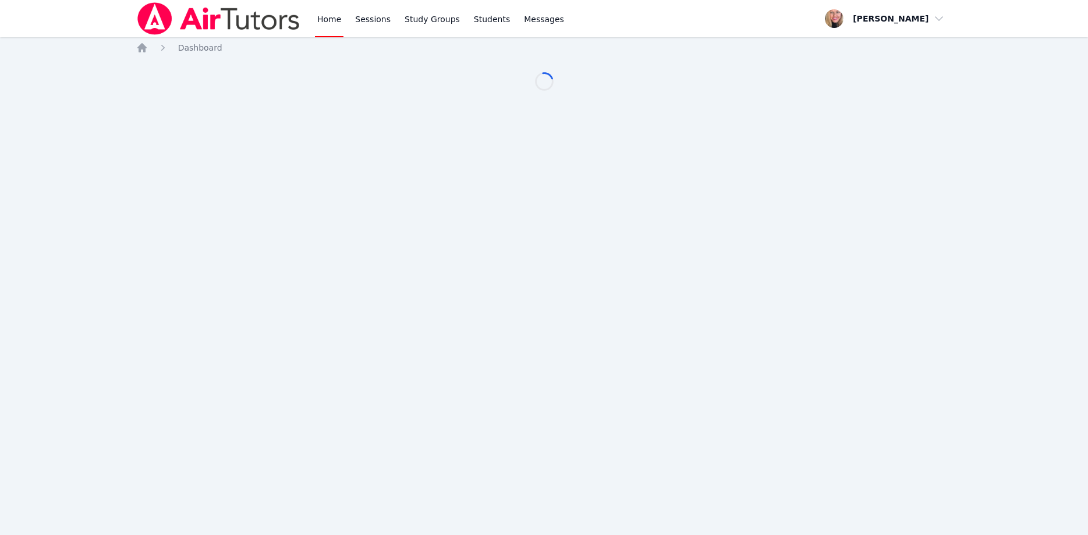
scroll to position [59, 0]
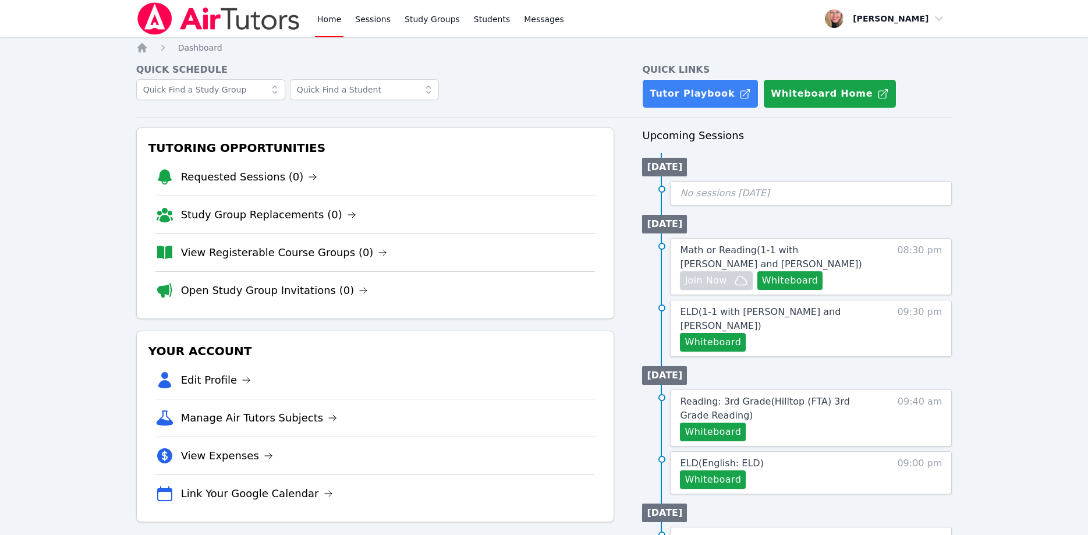
scroll to position [59, 0]
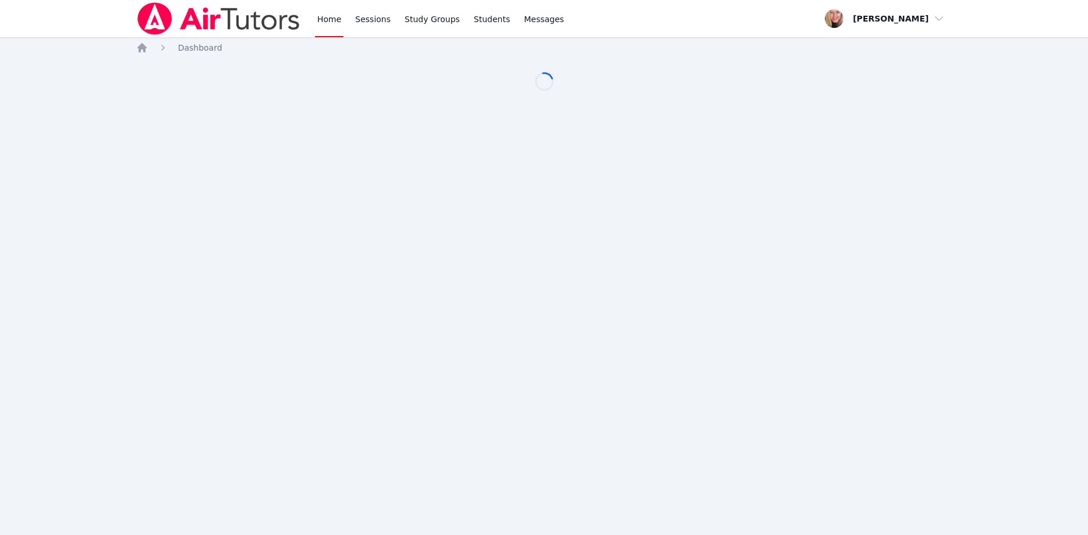
scroll to position [59, 0]
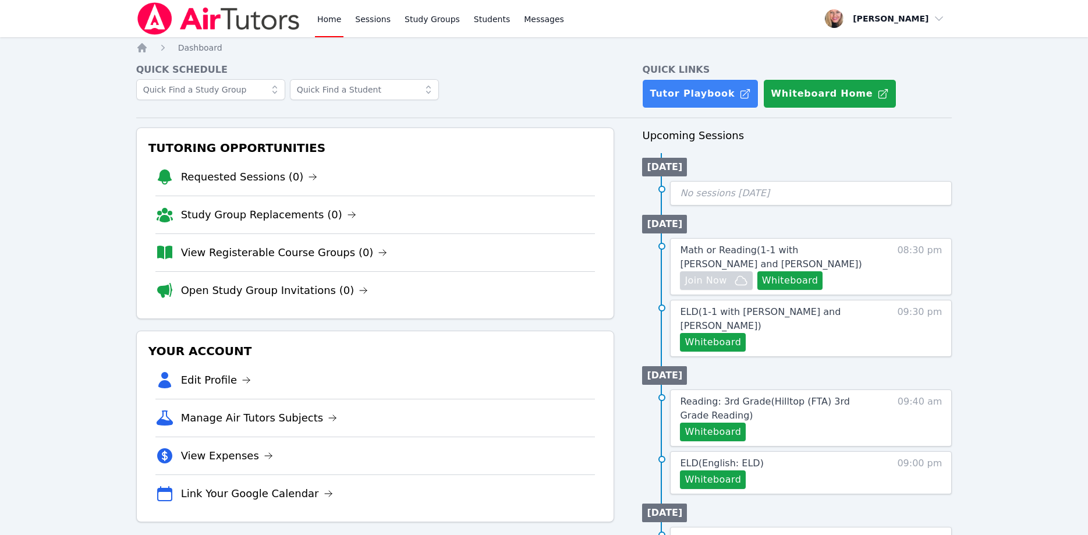
scroll to position [59, 0]
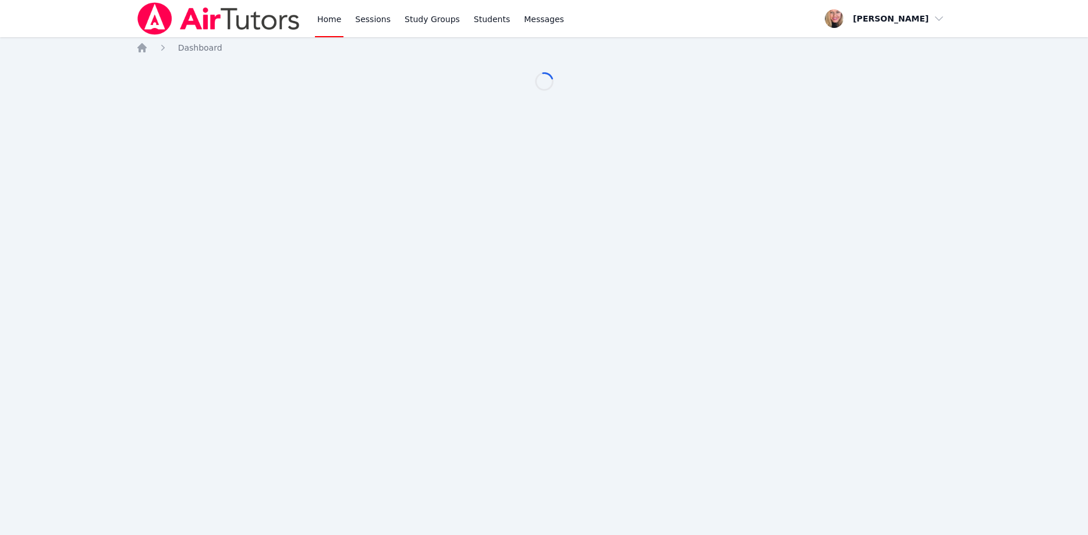
scroll to position [59, 0]
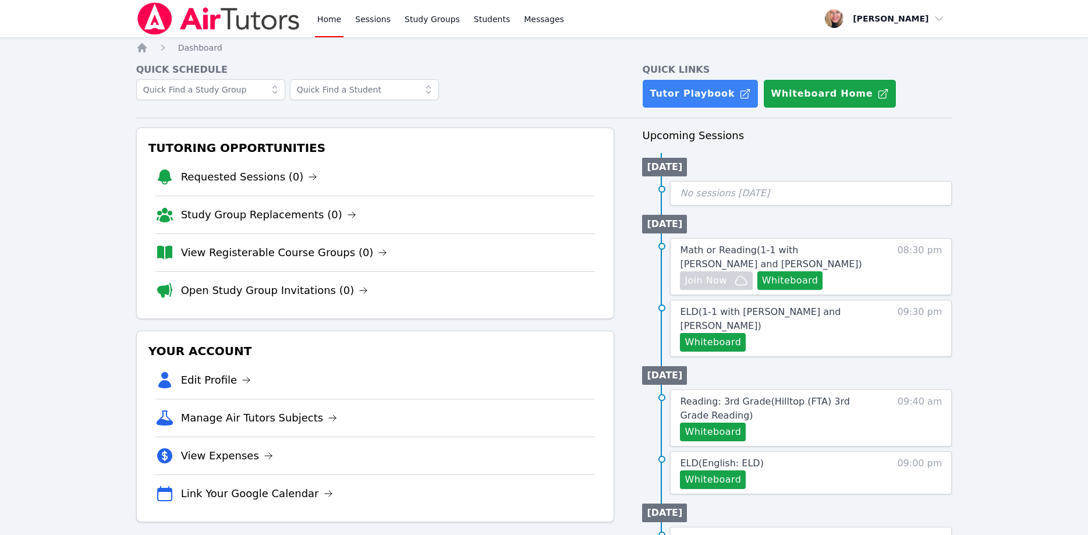
scroll to position [59, 0]
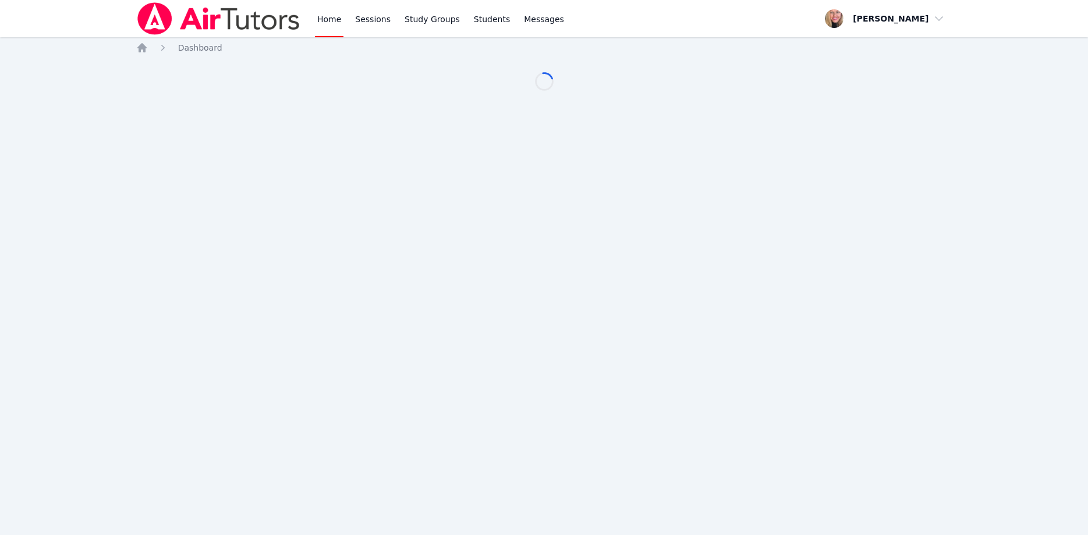
scroll to position [59, 0]
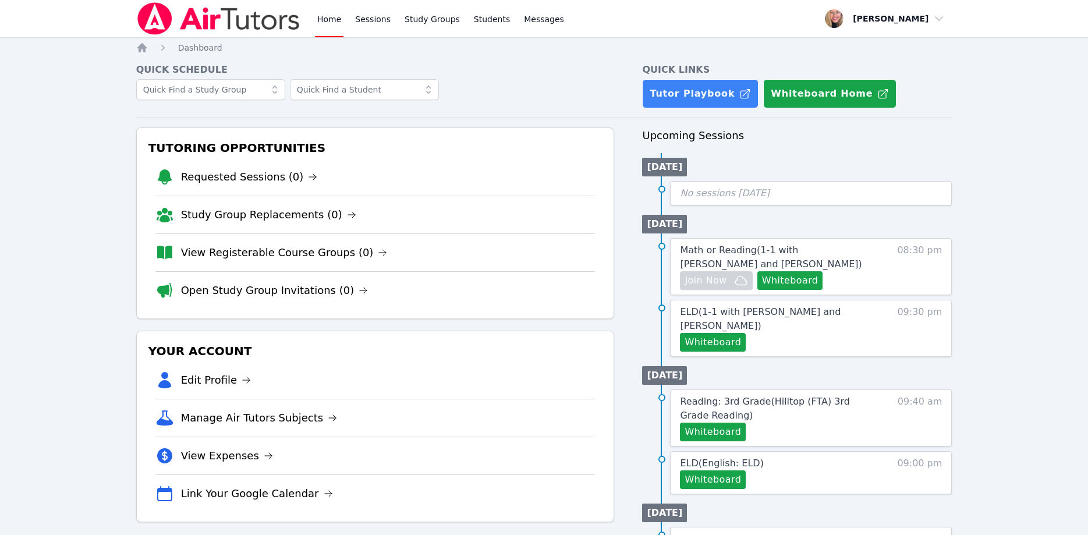
scroll to position [59, 0]
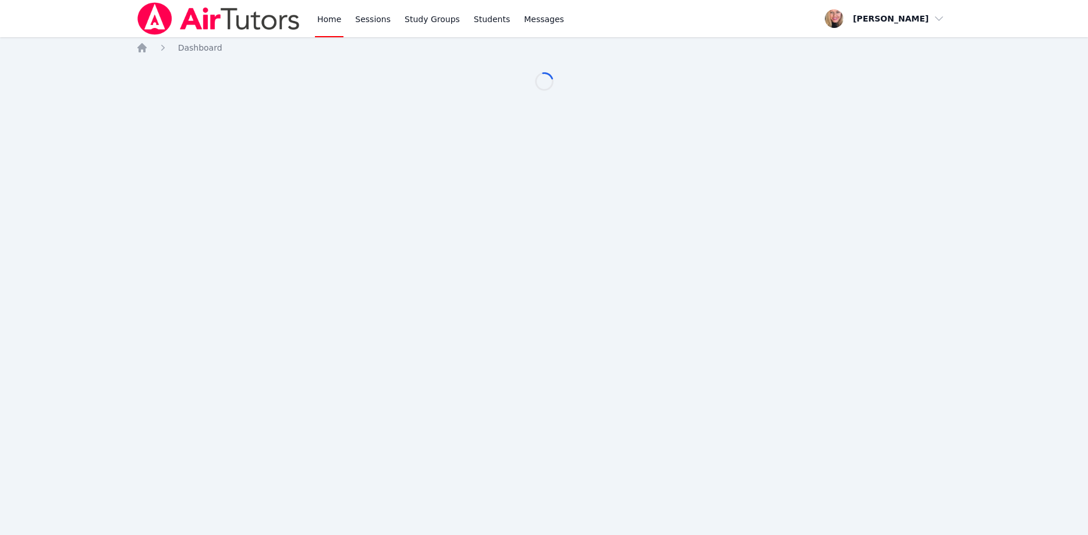
scroll to position [59, 0]
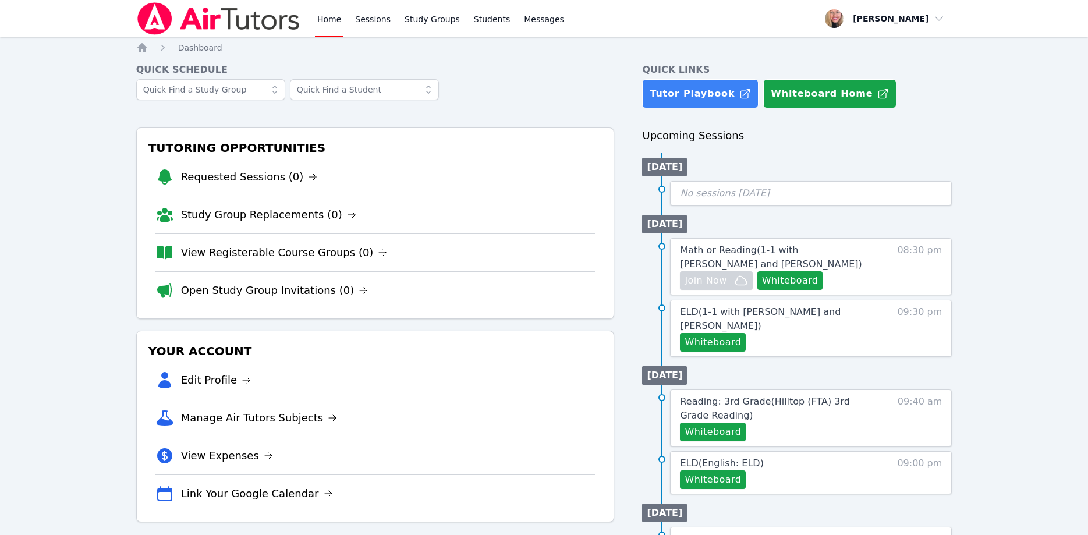
scroll to position [59, 0]
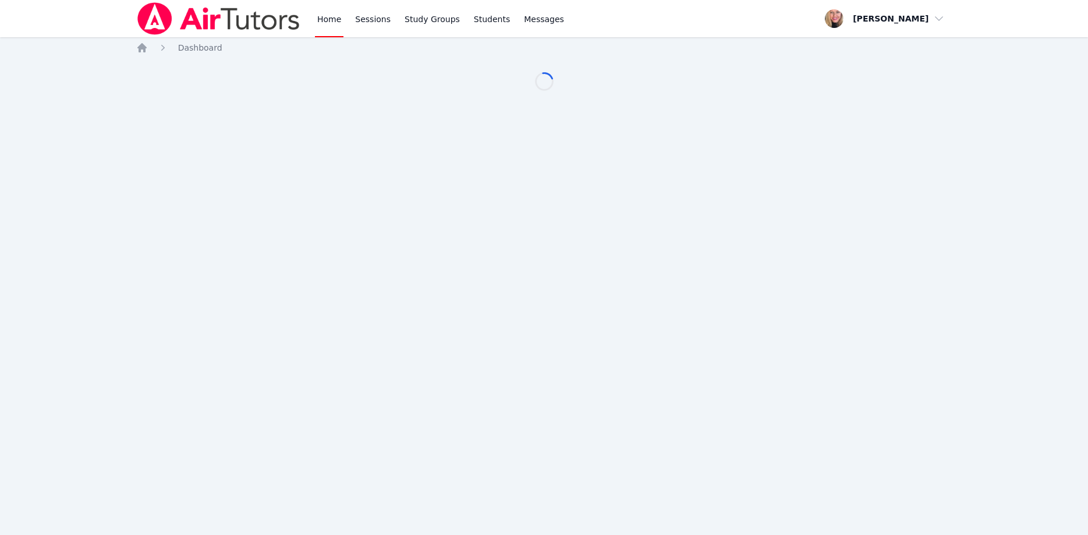
scroll to position [59, 0]
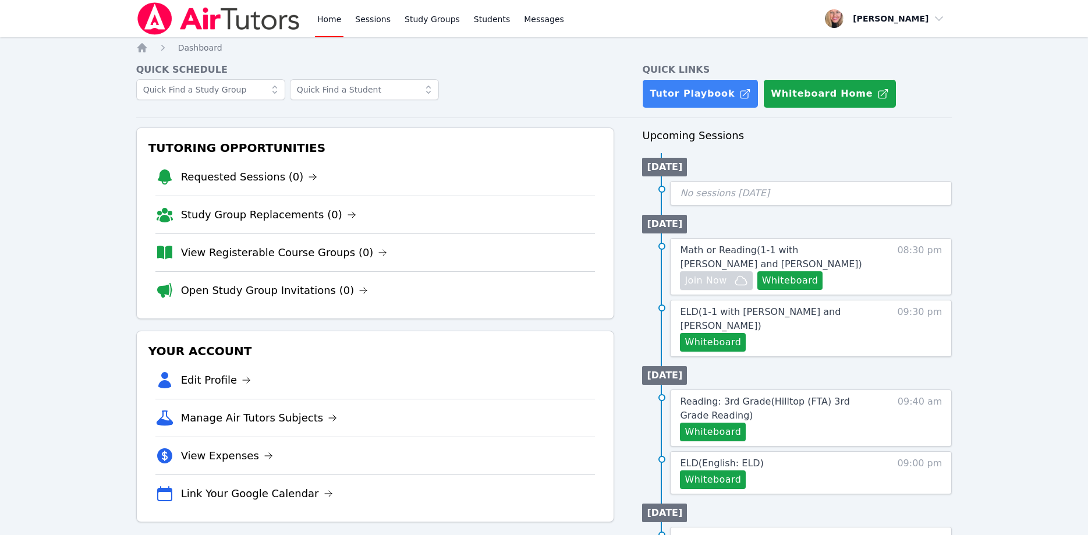
scroll to position [59, 0]
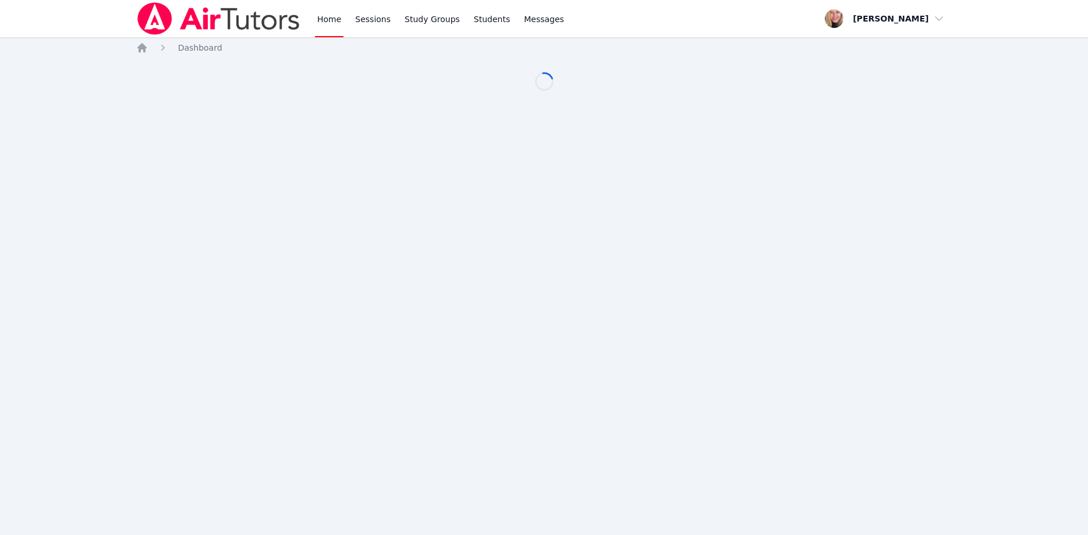
scroll to position [59, 0]
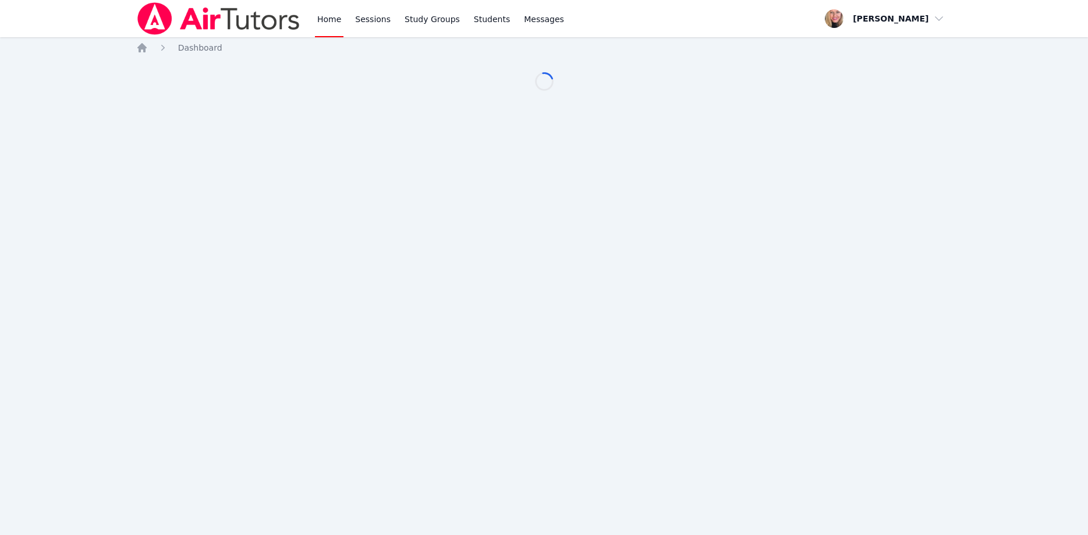
scroll to position [59, 0]
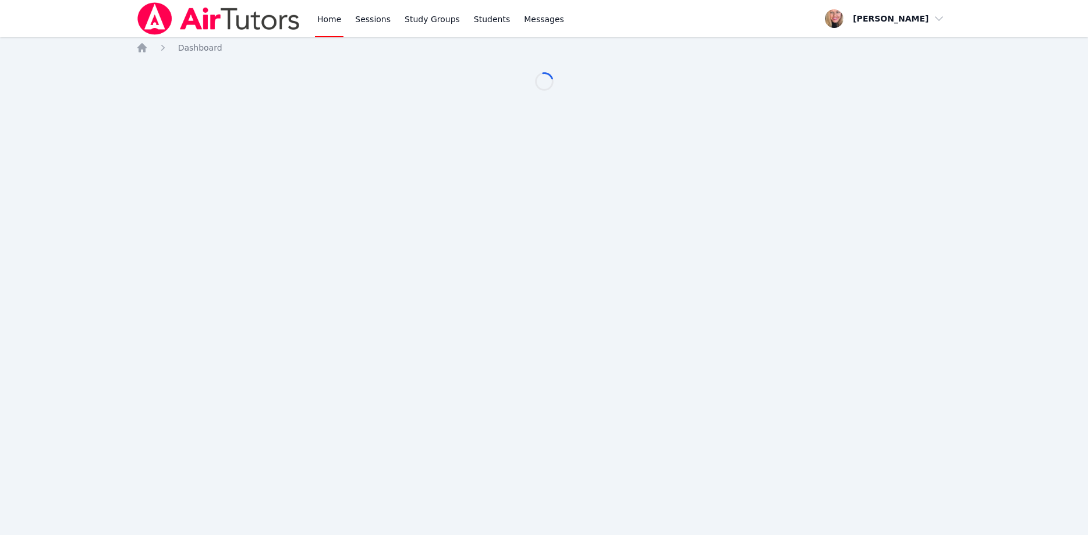
scroll to position [59, 0]
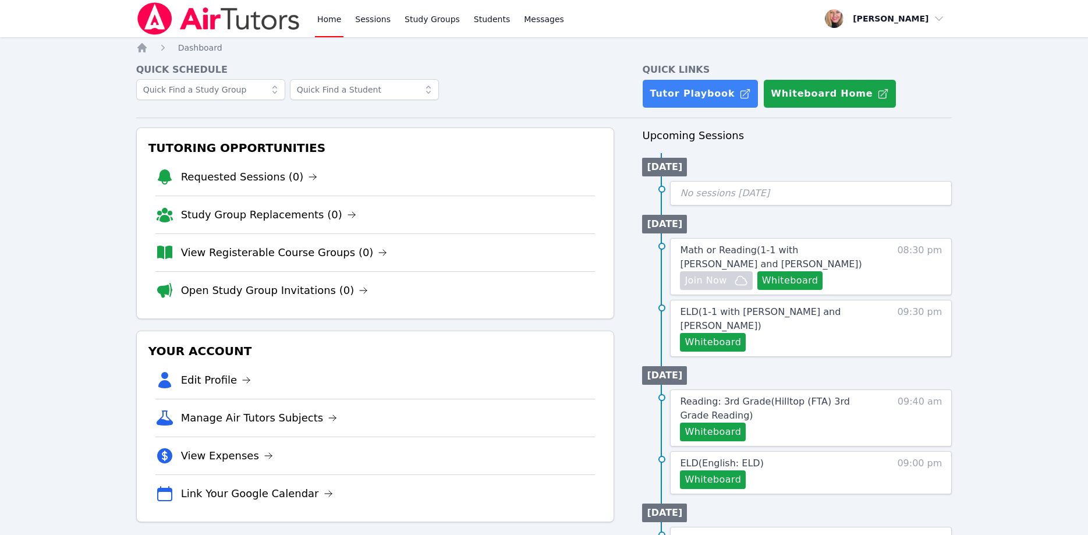
scroll to position [59, 0]
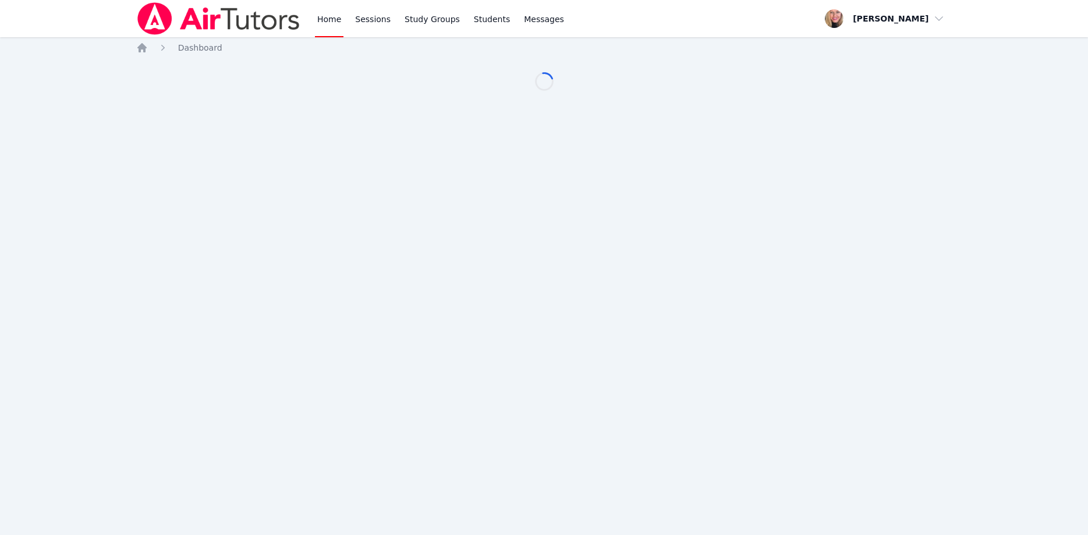
scroll to position [59, 0]
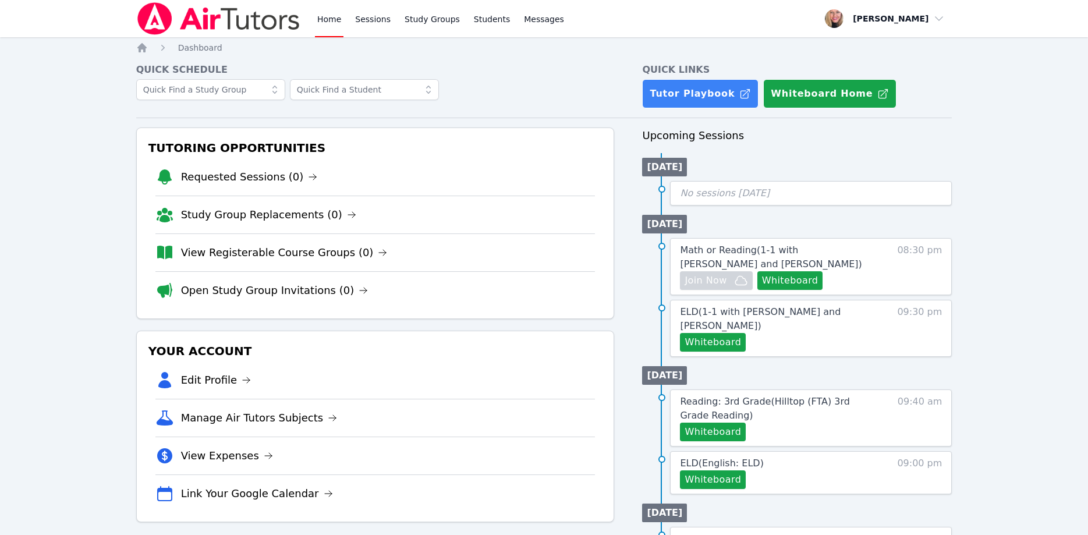
scroll to position [59, 0]
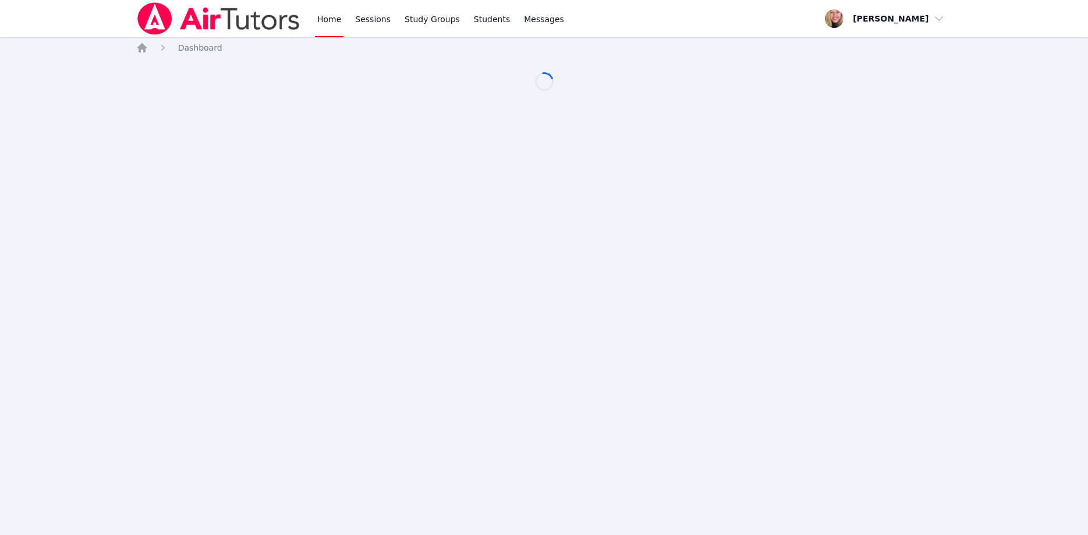
scroll to position [59, 0]
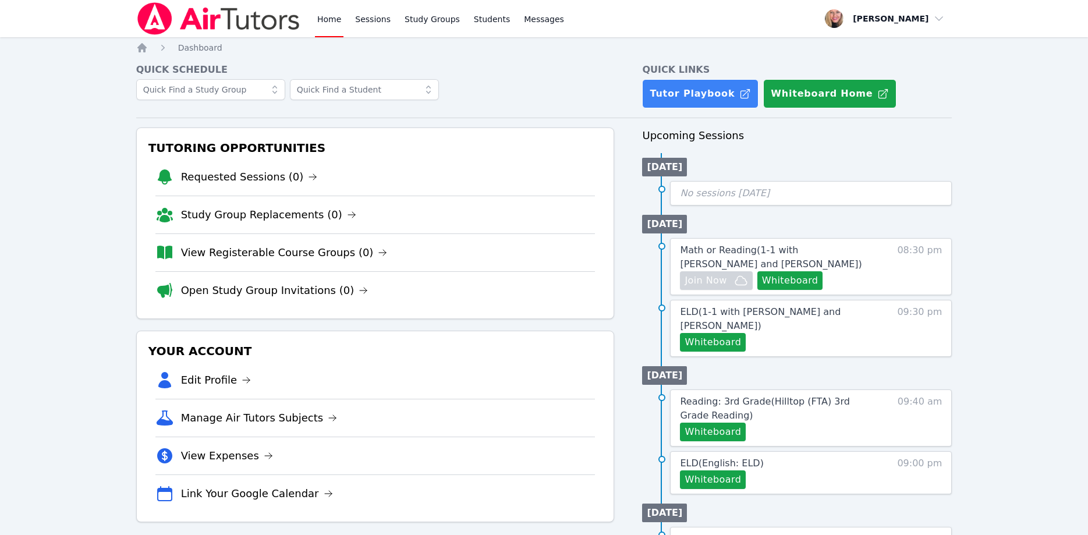
scroll to position [59, 0]
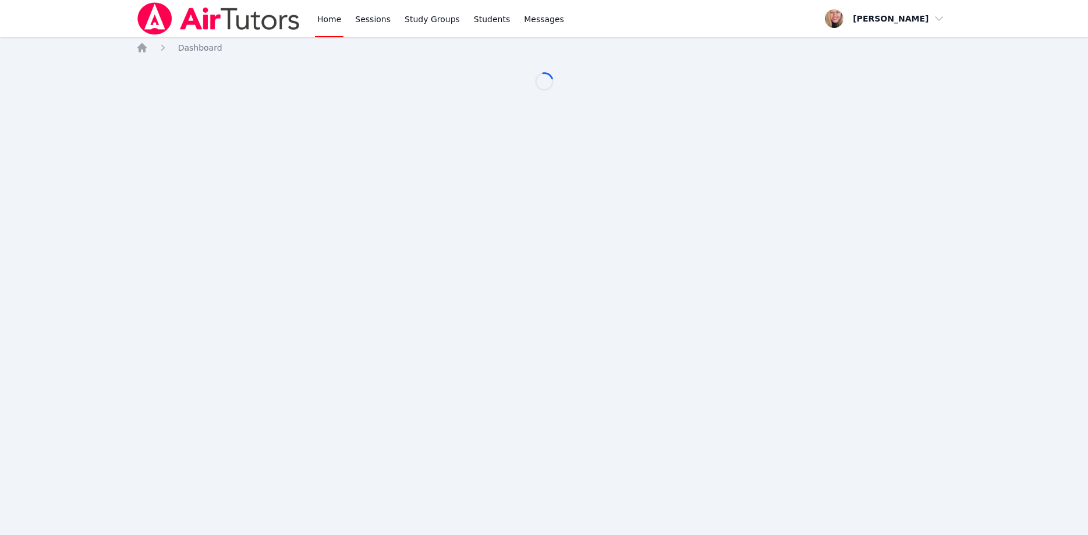
scroll to position [59, 0]
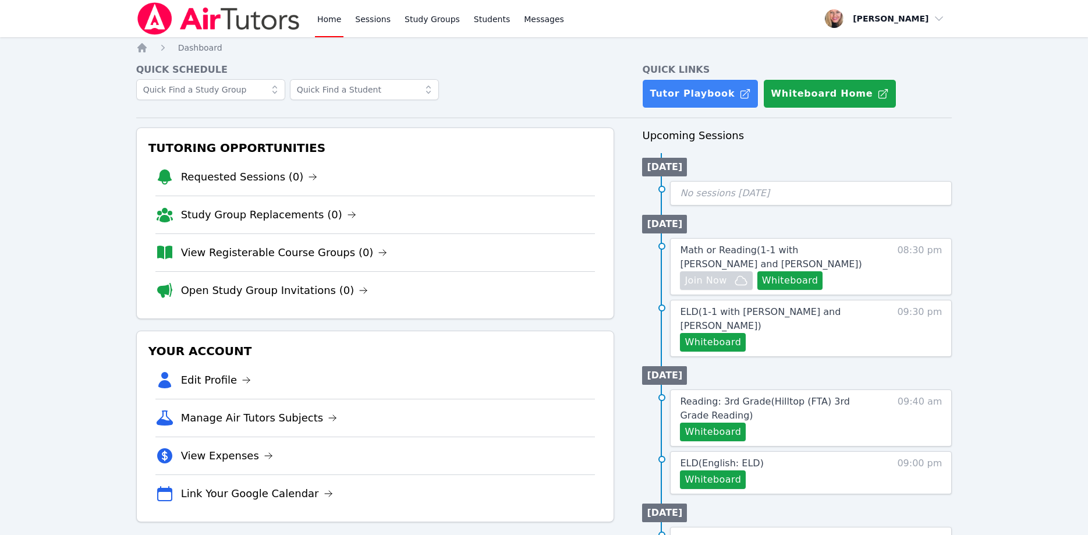
scroll to position [59, 0]
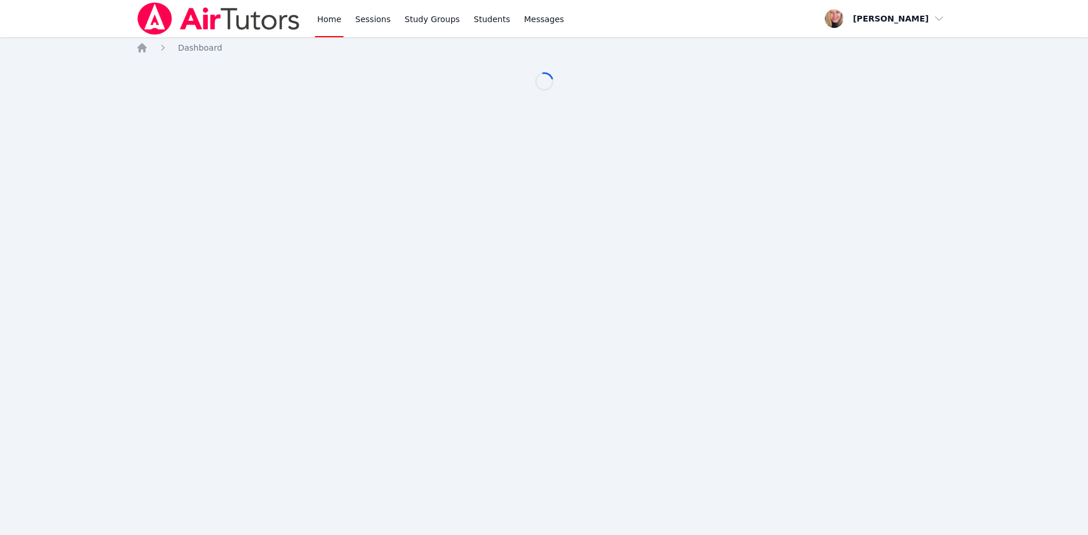
scroll to position [59, 0]
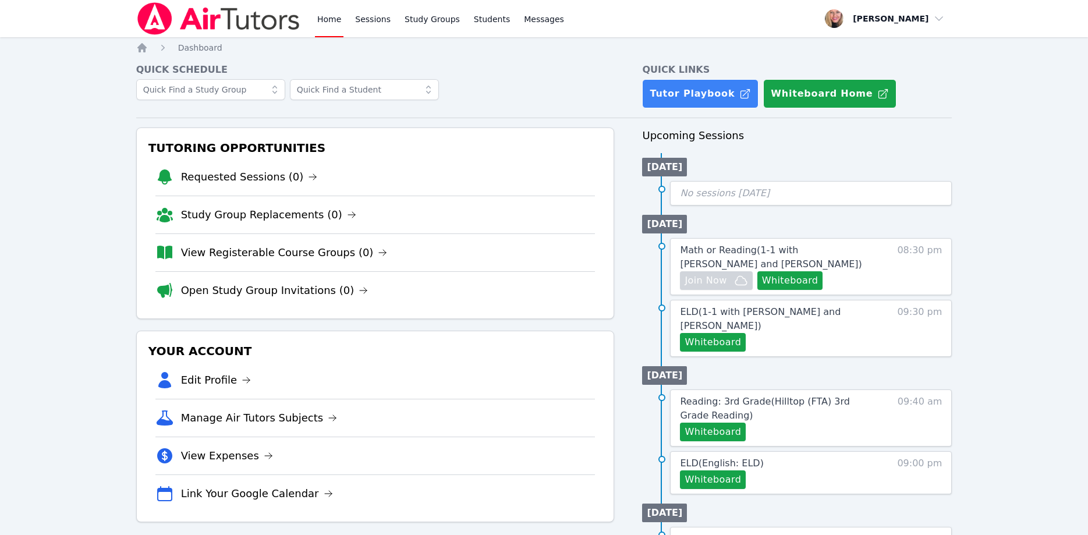
scroll to position [59, 0]
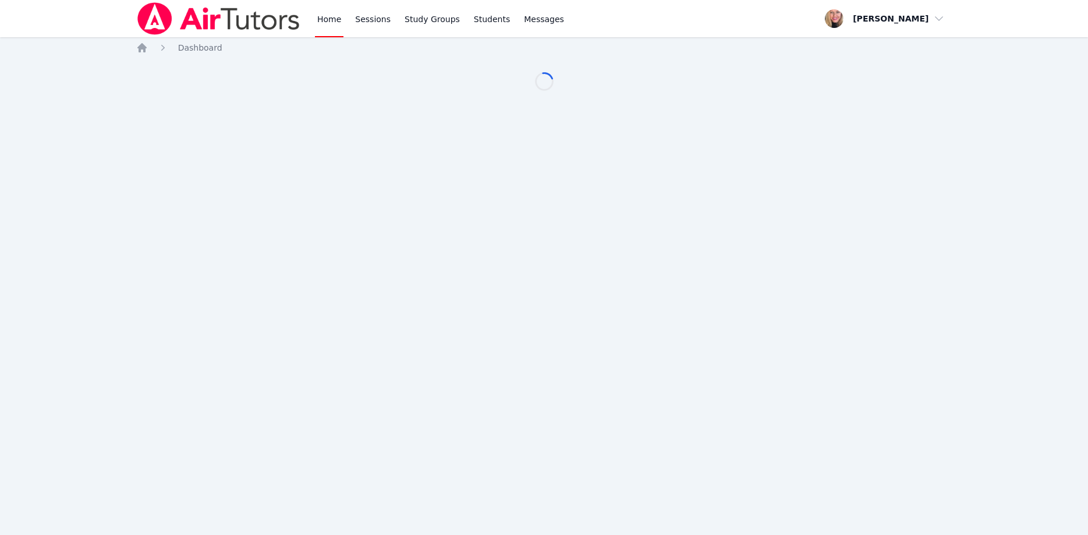
scroll to position [59, 0]
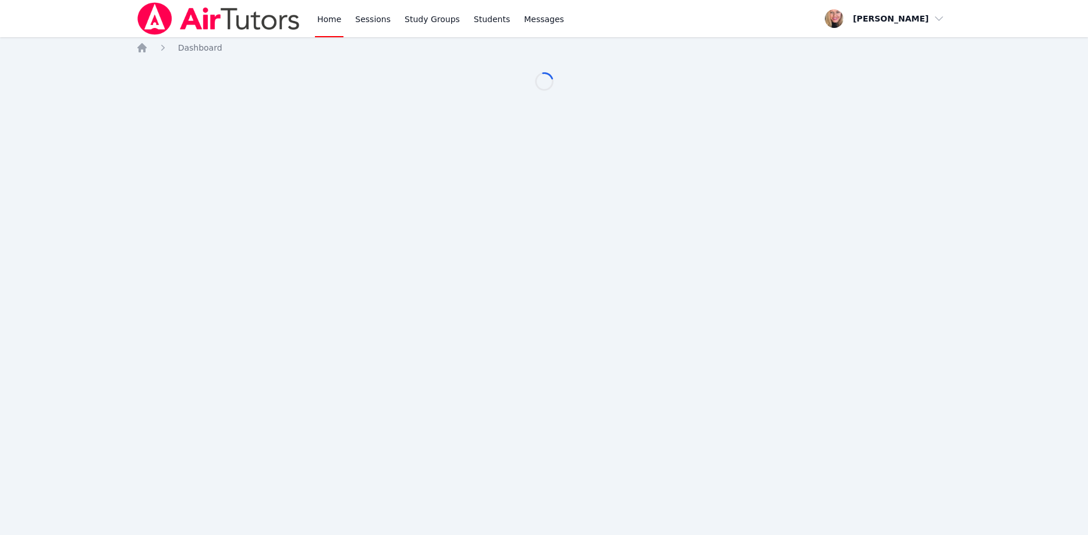
scroll to position [59, 0]
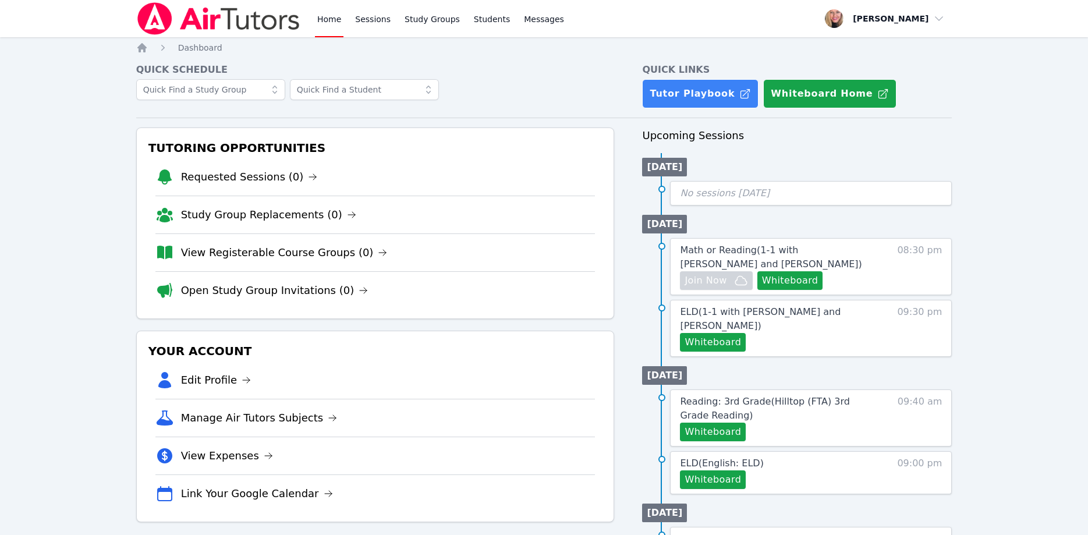
scroll to position [59, 0]
